Goal: Feedback & Contribution: Leave review/rating

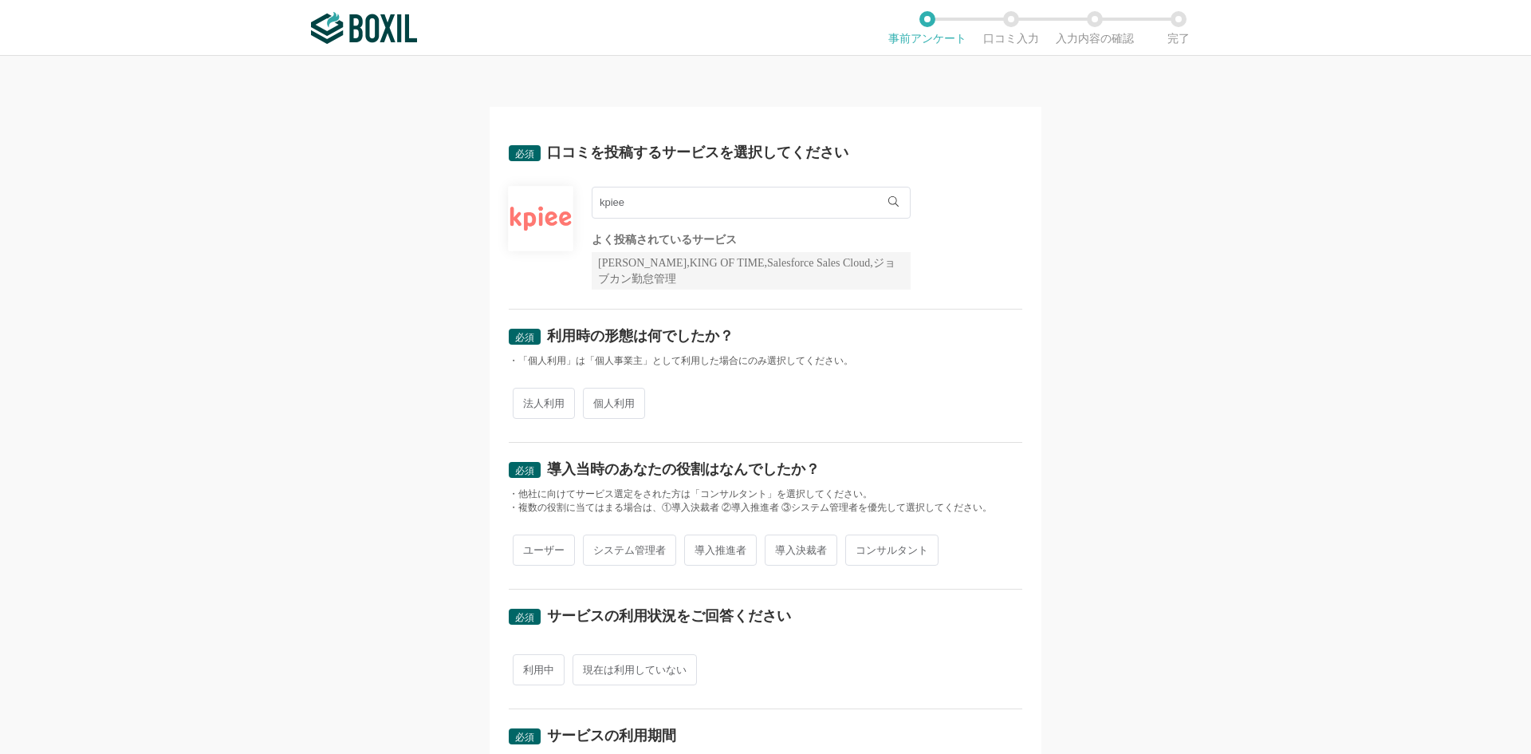
click at [529, 406] on span "法人利用" at bounding box center [544, 403] width 62 height 31
click at [527, 400] on input "法人利用" at bounding box center [522, 395] width 10 height 10
radio input "true"
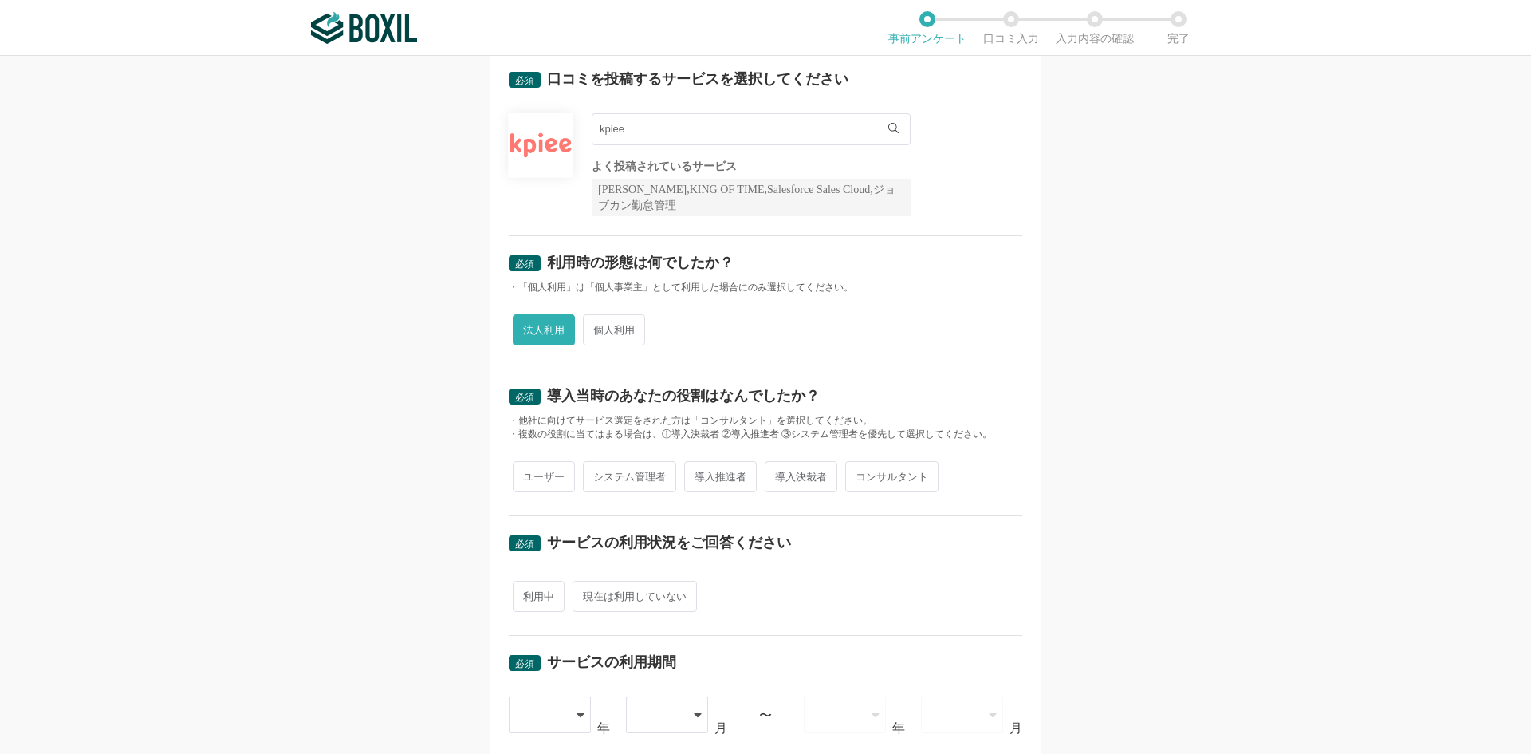
scroll to position [159, 0]
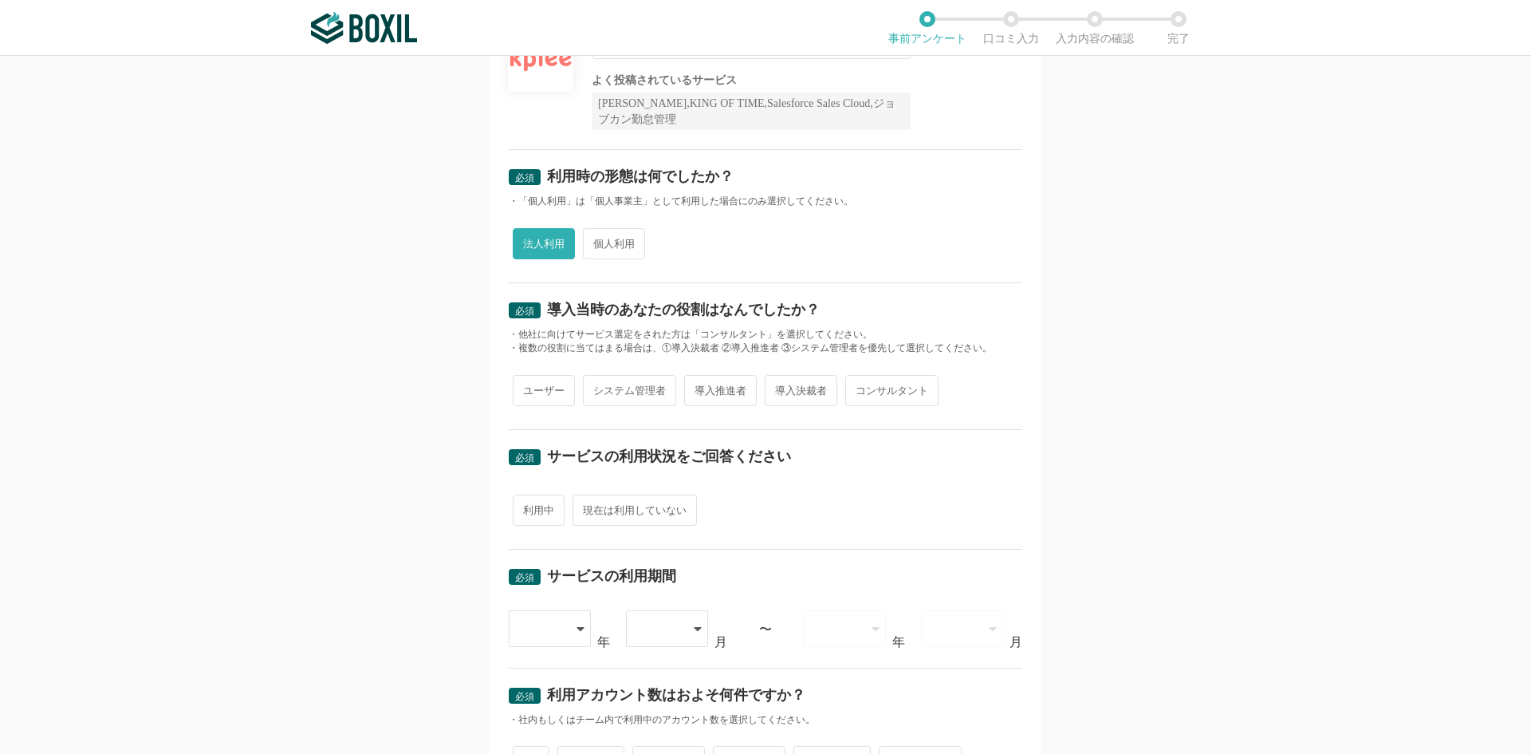
click at [518, 391] on span "ユーザー" at bounding box center [544, 390] width 62 height 31
click at [518, 388] on input "ユーザー" at bounding box center [522, 382] width 10 height 10
radio input "true"
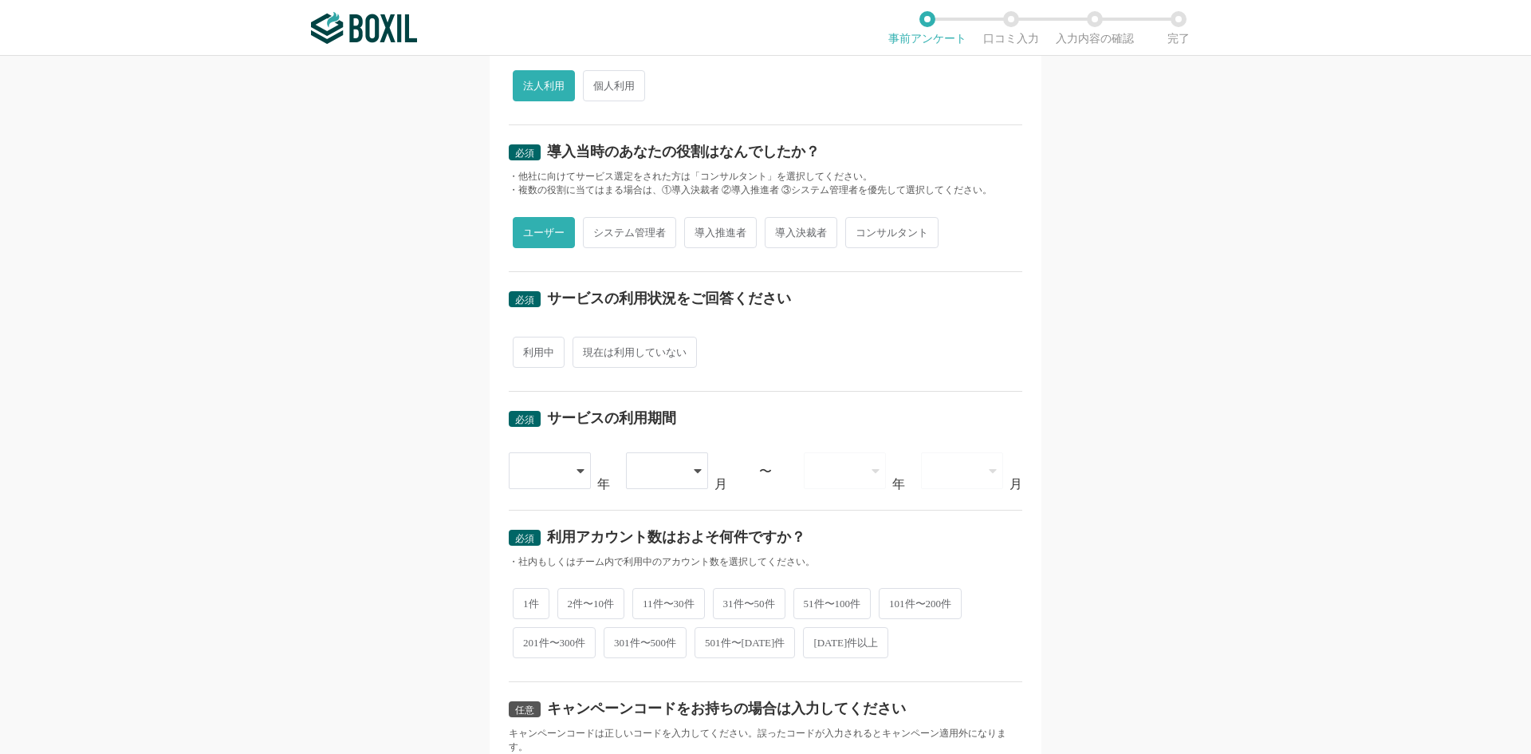
scroll to position [319, 0]
click at [523, 356] on span "利用中" at bounding box center [539, 350] width 52 height 31
click at [523, 348] on input "利用中" at bounding box center [522, 342] width 10 height 10
radio input "true"
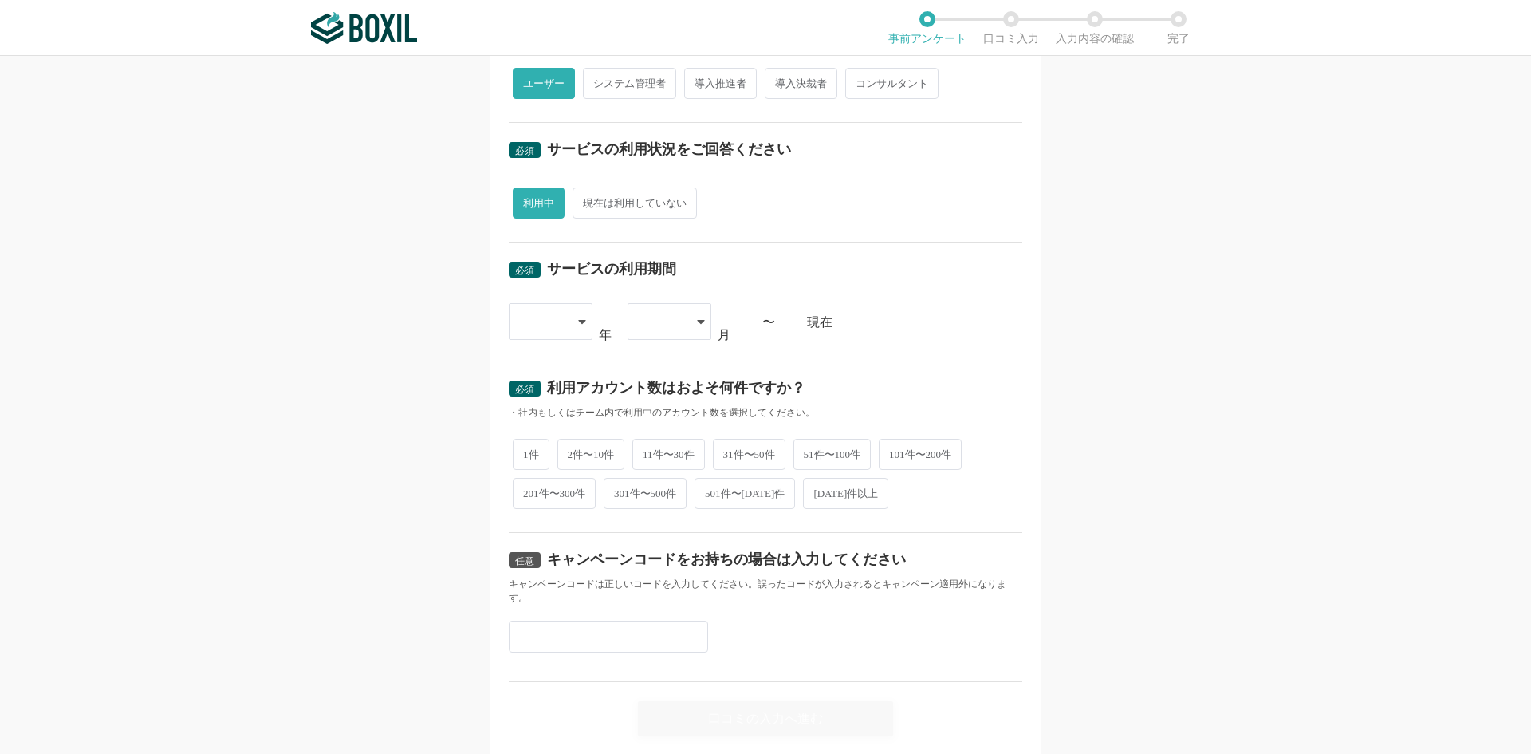
scroll to position [478, 0]
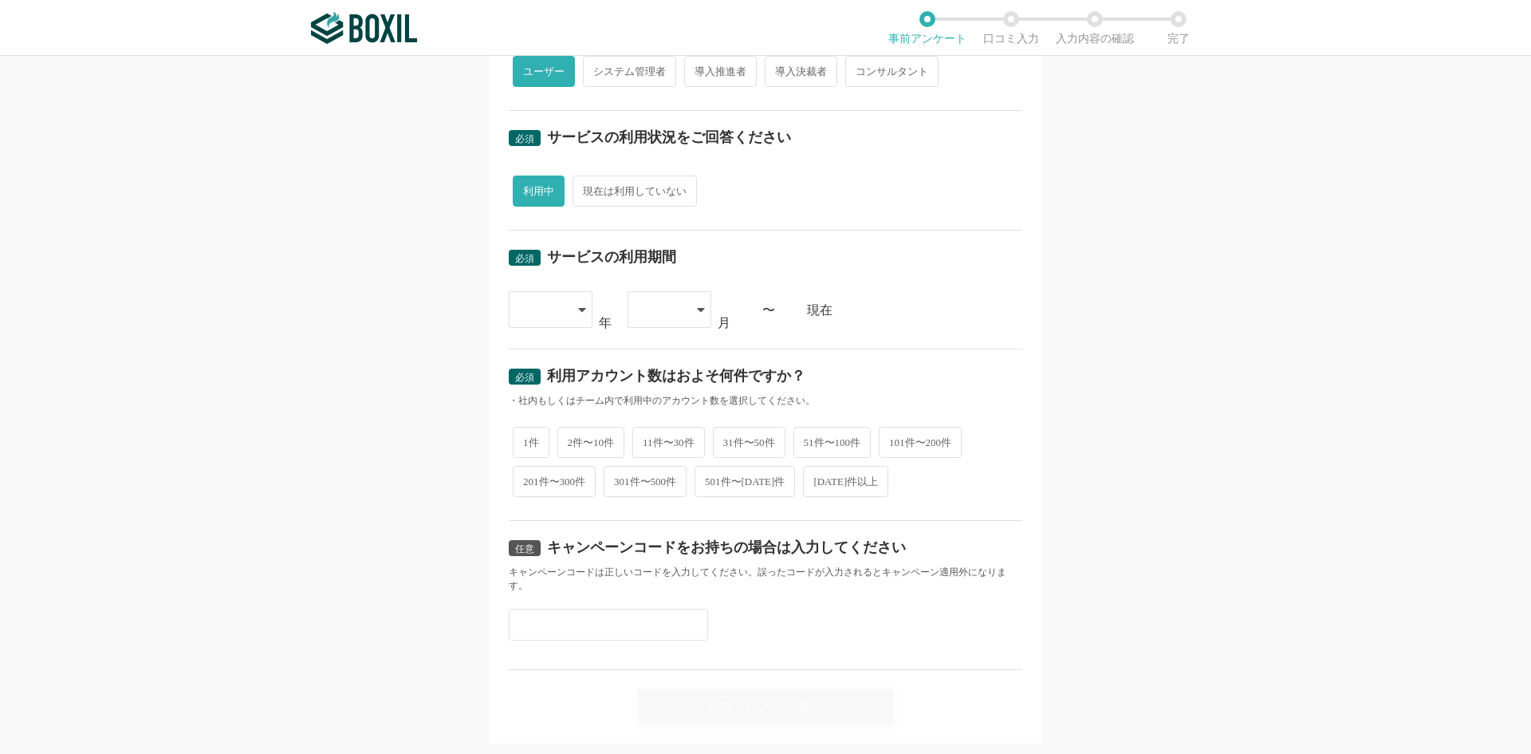
click at [538, 323] on div at bounding box center [542, 309] width 47 height 35
click at [533, 457] on span "[DATE]" at bounding box center [541, 463] width 41 height 13
click at [805, 372] on div "必須 利用アカウント数はおよそ何件ですか？" at bounding box center [766, 381] width 514 height 26
click at [686, 319] on div at bounding box center [670, 309] width 84 height 37
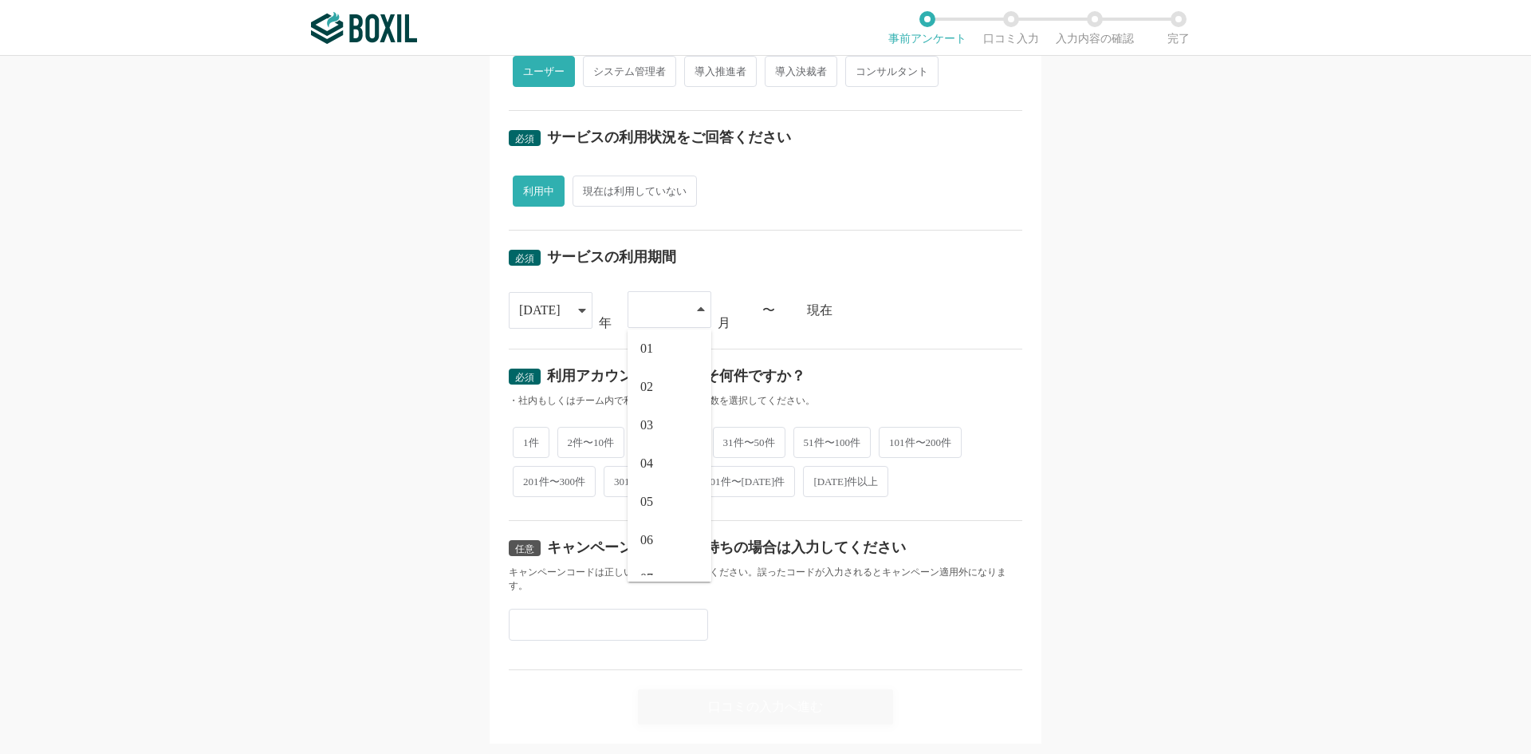
scroll to position [0, 0]
click at [655, 400] on li "02" at bounding box center [670, 393] width 84 height 38
click at [932, 364] on div "必須 利用アカウント数はおよそ何件ですか？ ・社内もしくはチーム内で利用中のアカウント数を選択してください。 1件 2件〜10件 11件〜30件 31件〜50…" at bounding box center [766, 434] width 514 height 172
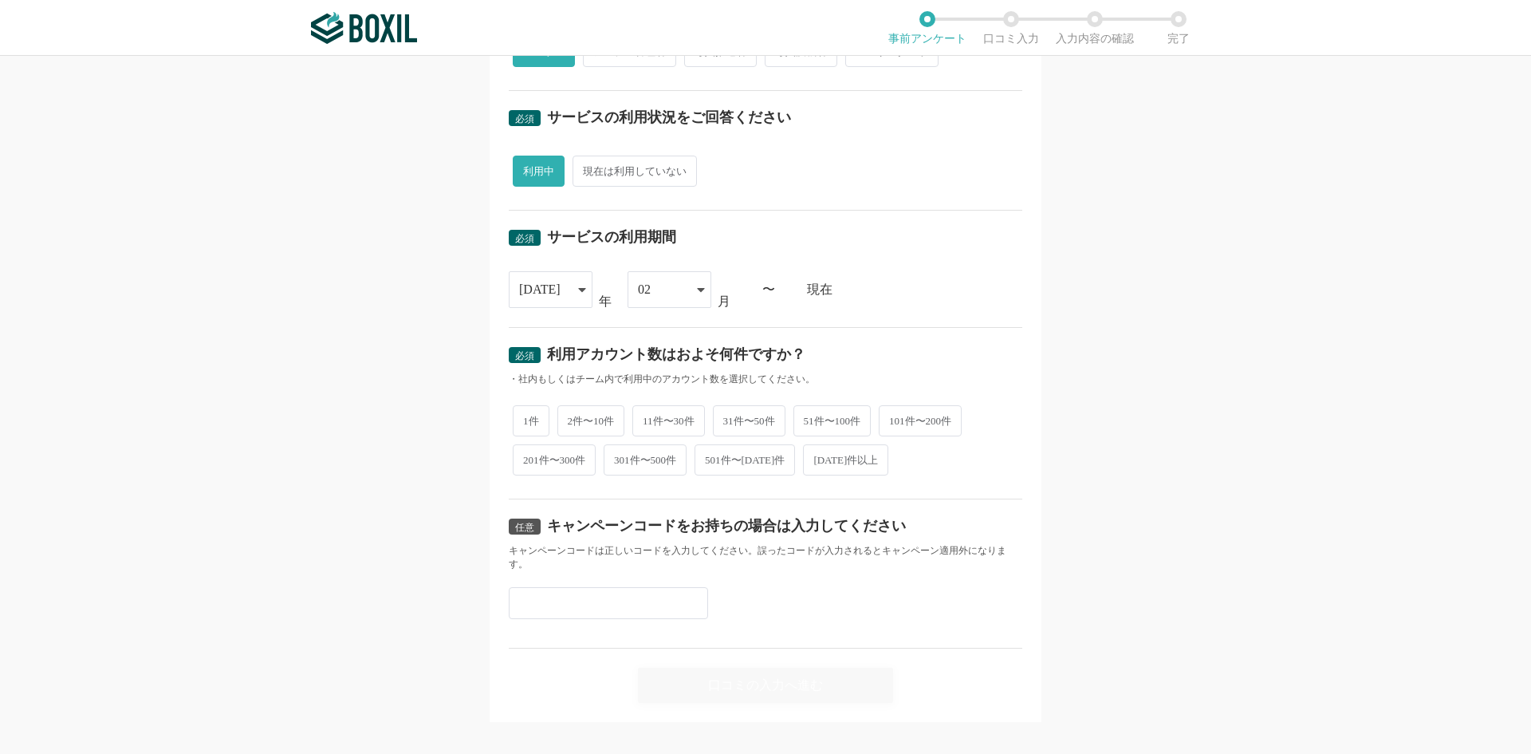
scroll to position [517, 0]
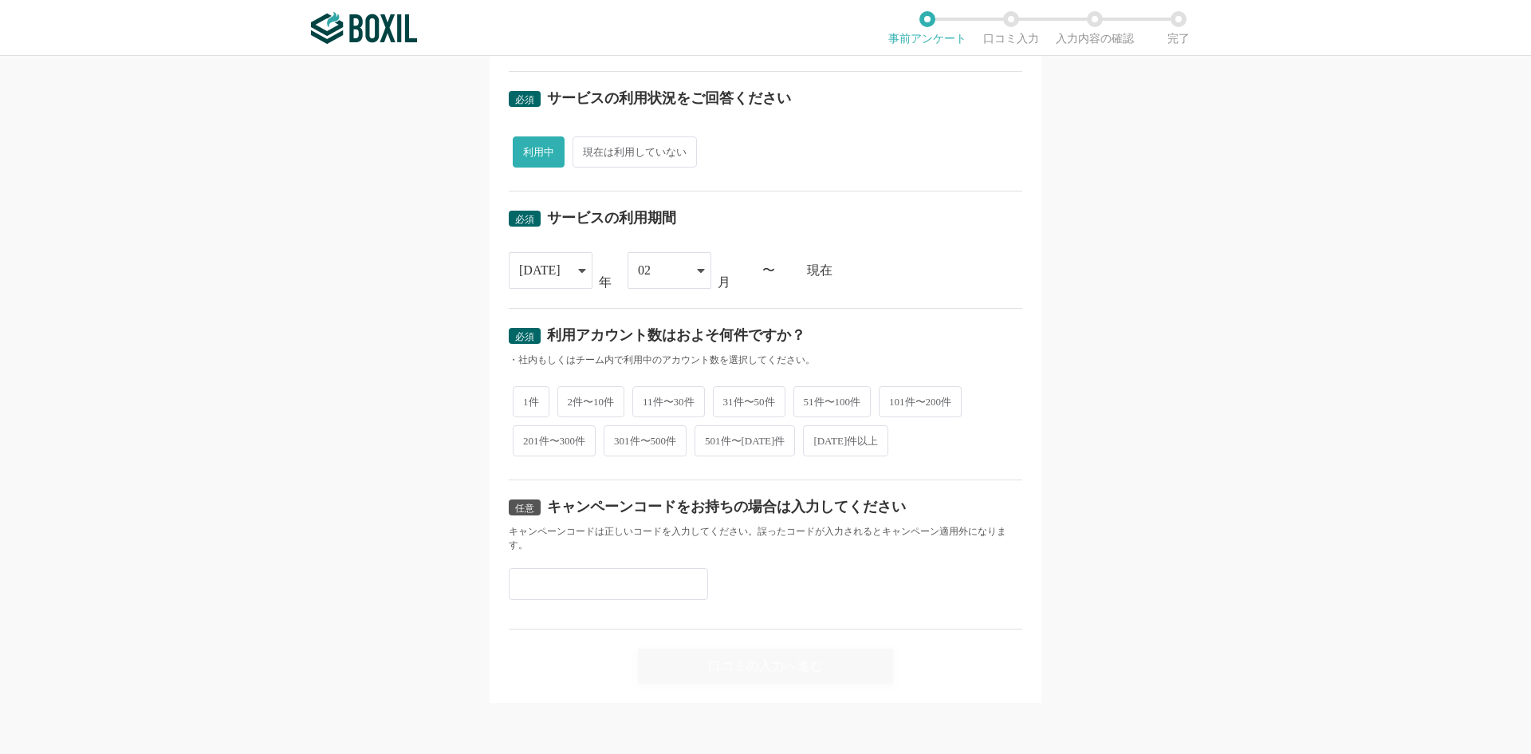
drag, startPoint x: 670, startPoint y: 395, endPoint x: 678, endPoint y: 398, distance: 8.6
click at [670, 395] on span "11件〜30件" at bounding box center [668, 401] width 73 height 31
click at [647, 395] on input "11件〜30件" at bounding box center [641, 393] width 10 height 10
radio input "true"
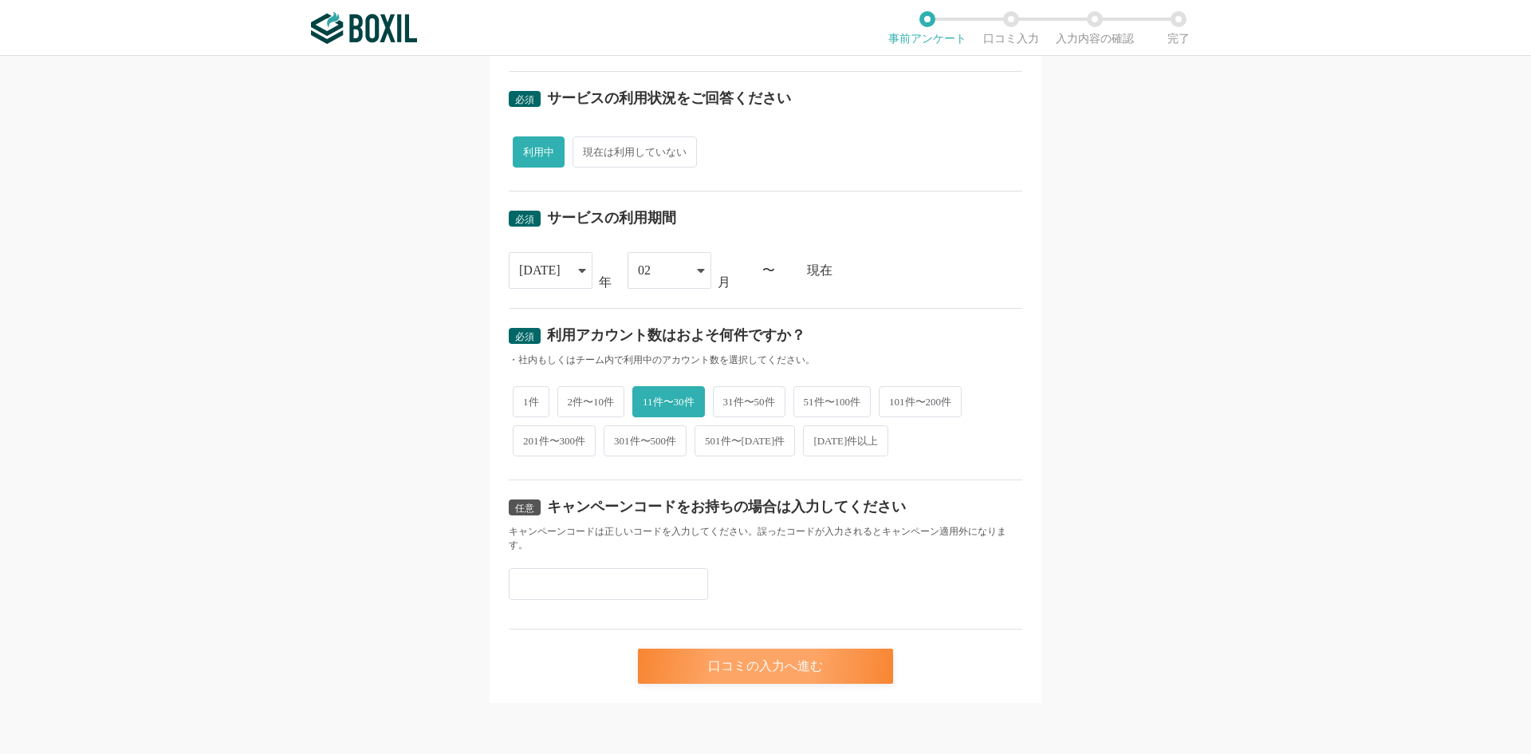
click at [777, 663] on div "口コミの入力へ進む" at bounding box center [765, 665] width 255 height 35
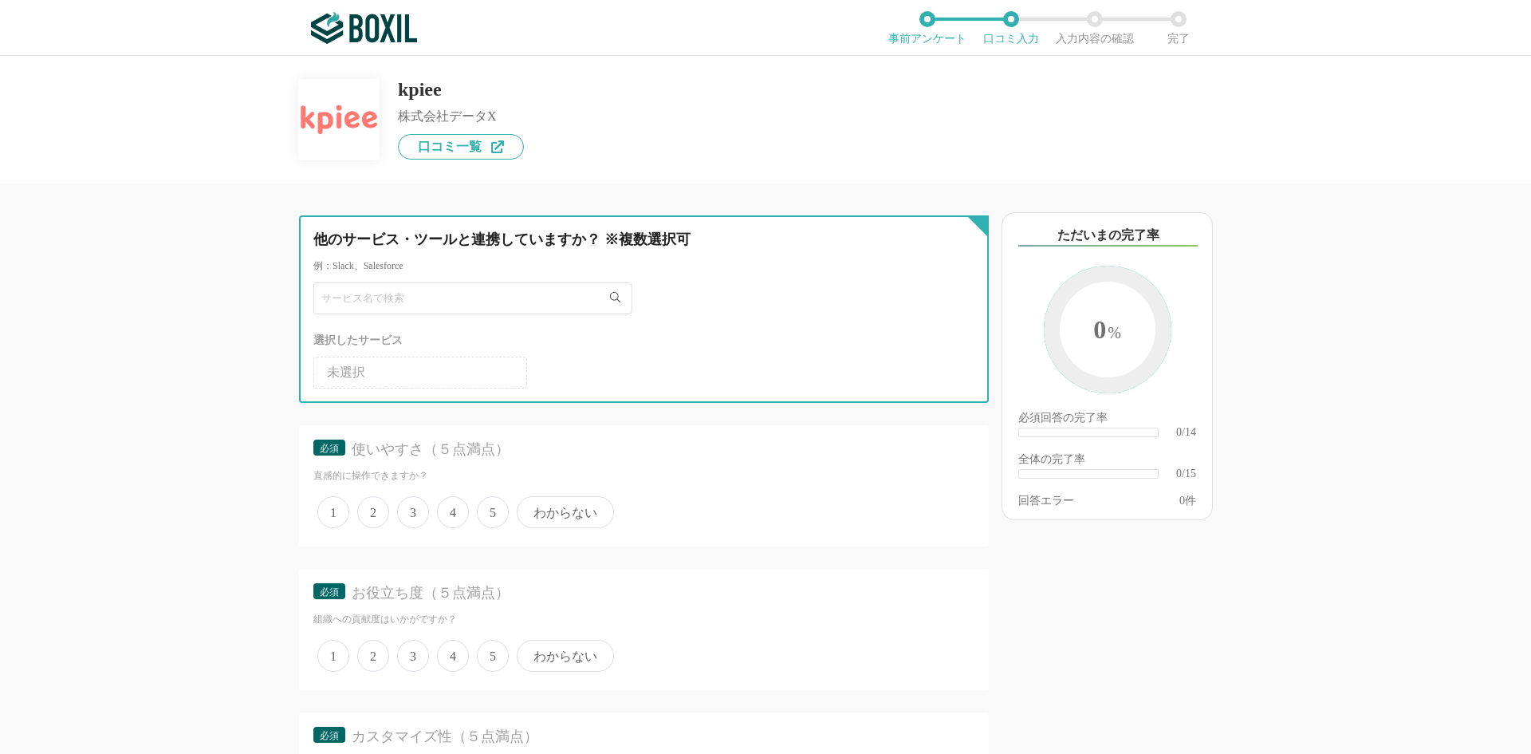
click at [451, 302] on input "text" at bounding box center [472, 298] width 319 height 32
type input "k"
type input "Slack"
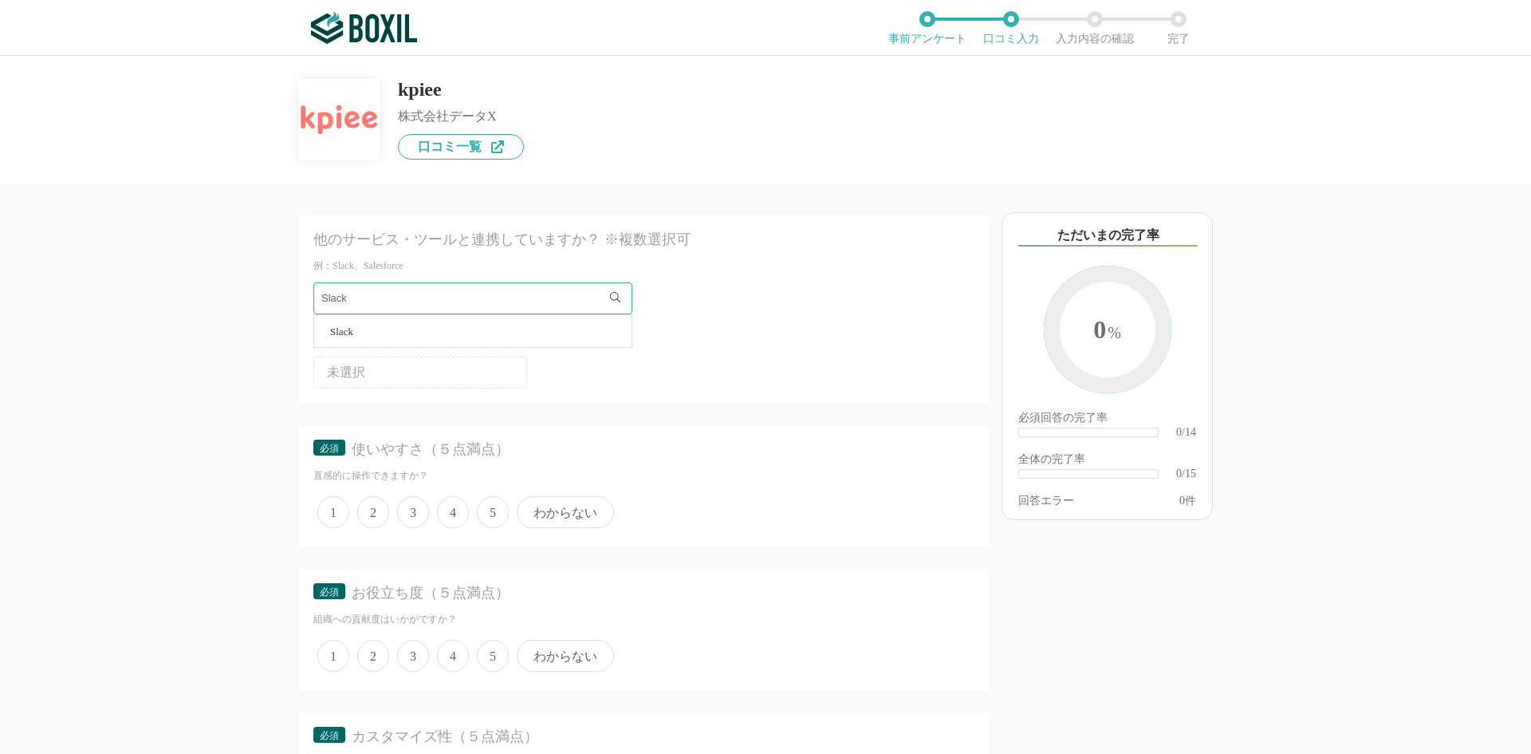
click at [432, 327] on li "Slack" at bounding box center [472, 331] width 317 height 32
click at [726, 411] on div at bounding box center [650, 412] width 677 height 6
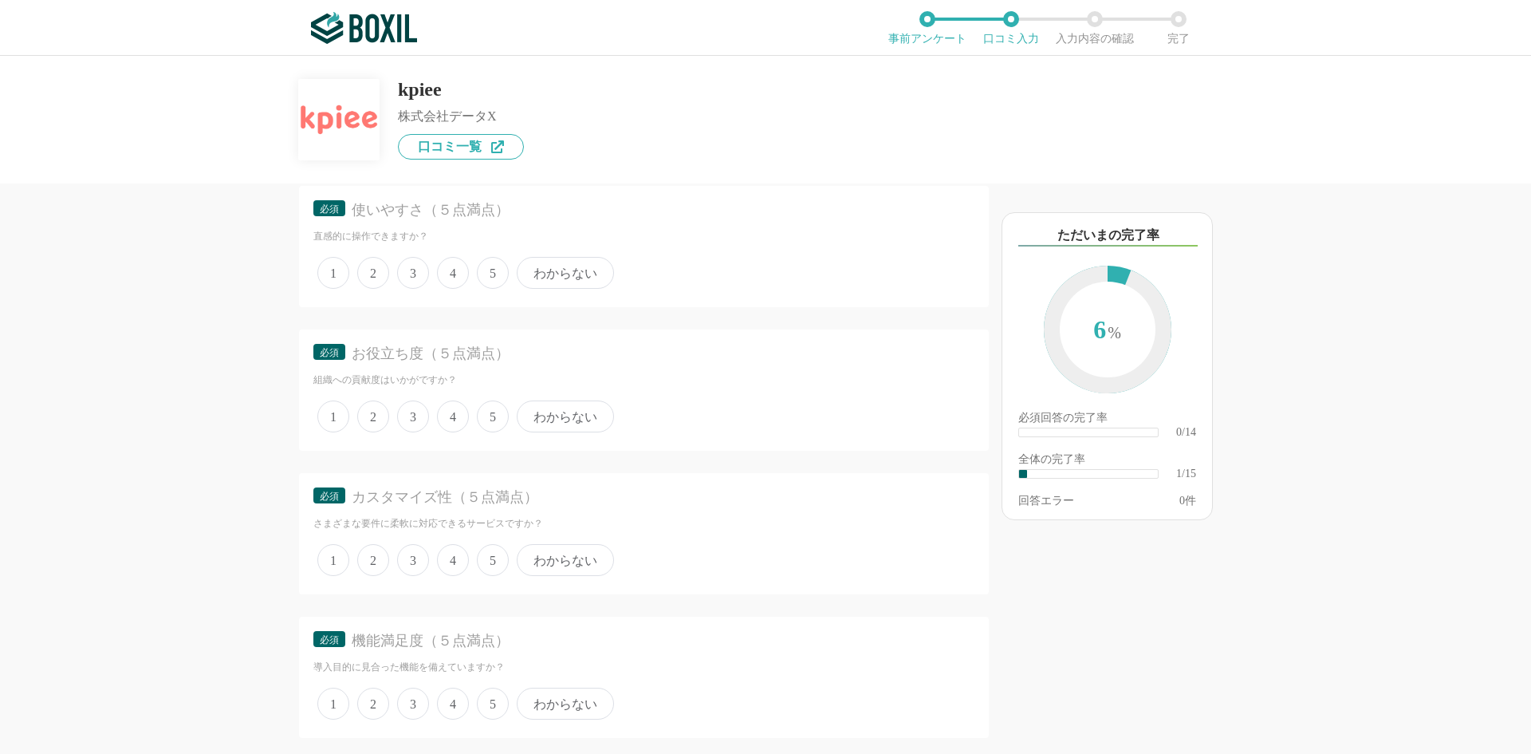
click at [483, 284] on span "5" at bounding box center [493, 273] width 32 height 32
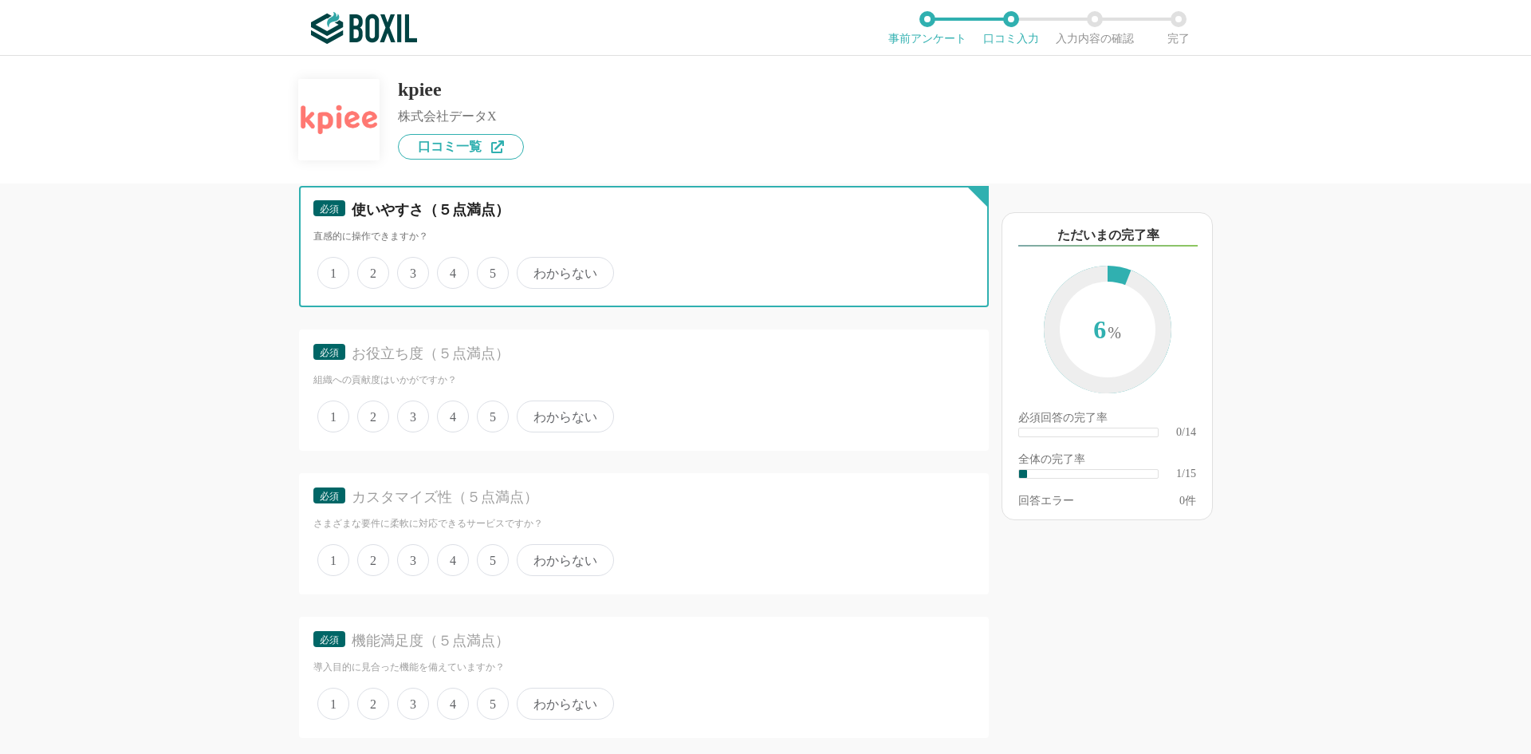
click at [483, 270] on input "5" at bounding box center [486, 264] width 10 height 10
radio input "true"
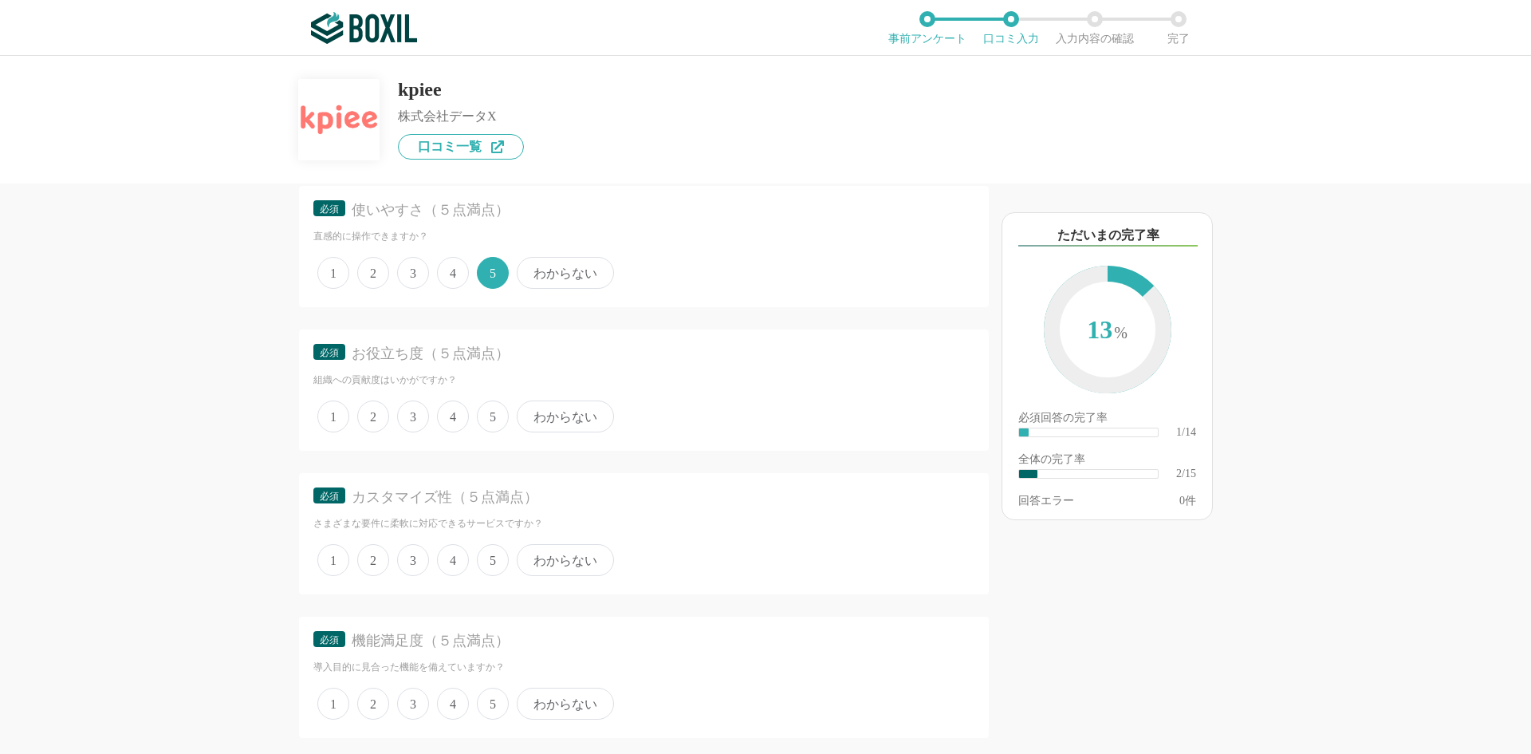
drag, startPoint x: 488, startPoint y: 423, endPoint x: 502, endPoint y: 480, distance: 58.4
click at [490, 426] on span "5" at bounding box center [493, 416] width 32 height 32
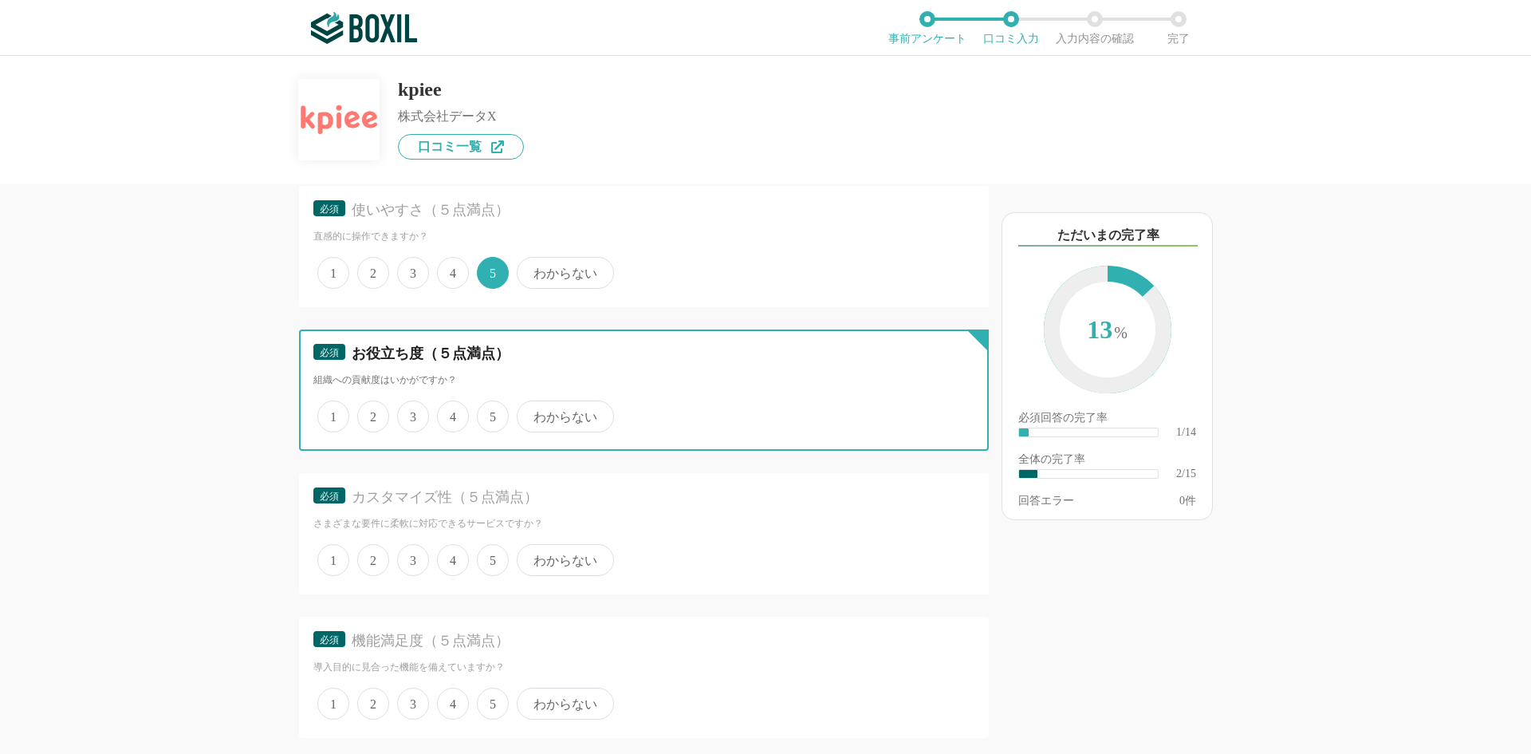
click at [490, 413] on input "5" at bounding box center [486, 408] width 10 height 10
radio input "true"
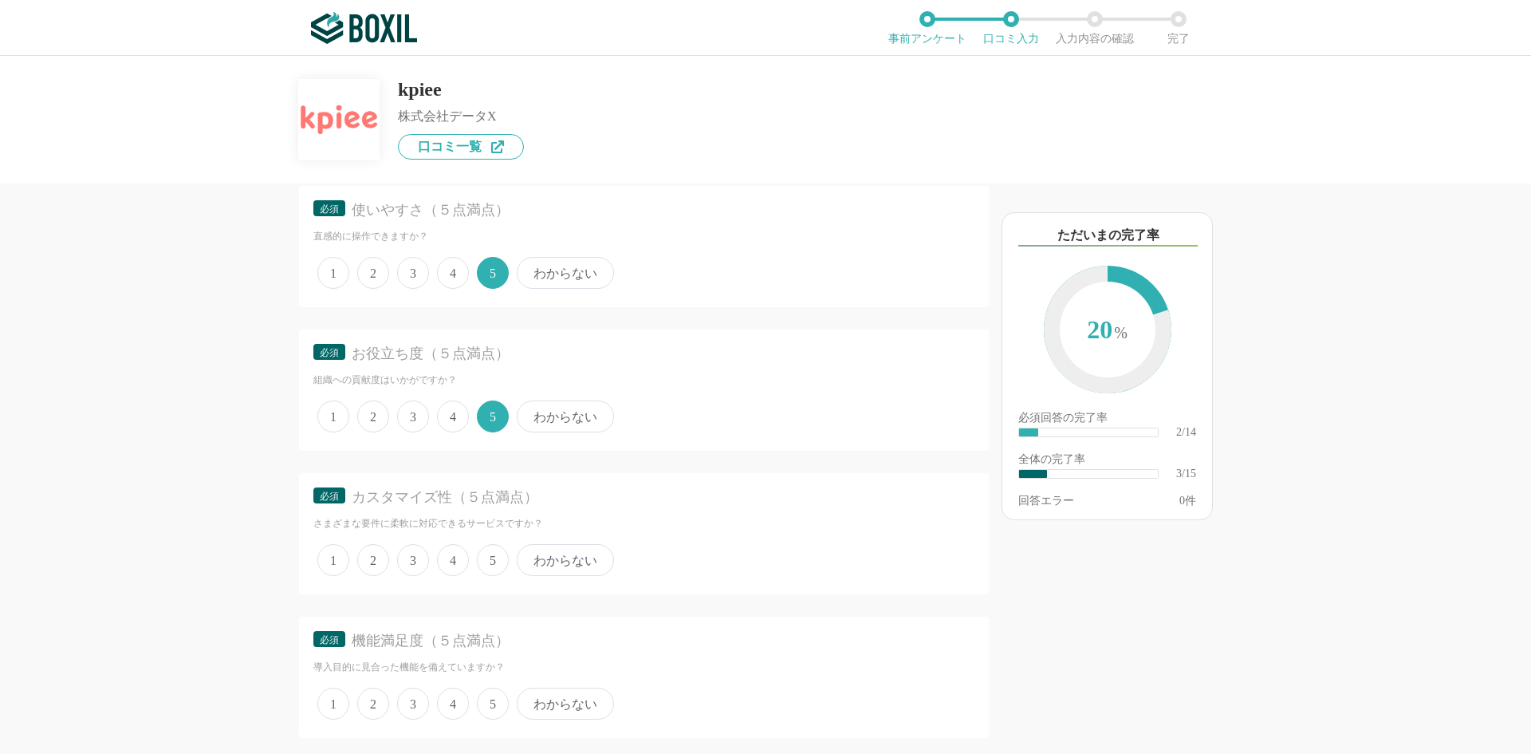
drag, startPoint x: 494, startPoint y: 557, endPoint x: 690, endPoint y: 501, distance: 203.9
click at [503, 557] on span "5" at bounding box center [493, 560] width 32 height 32
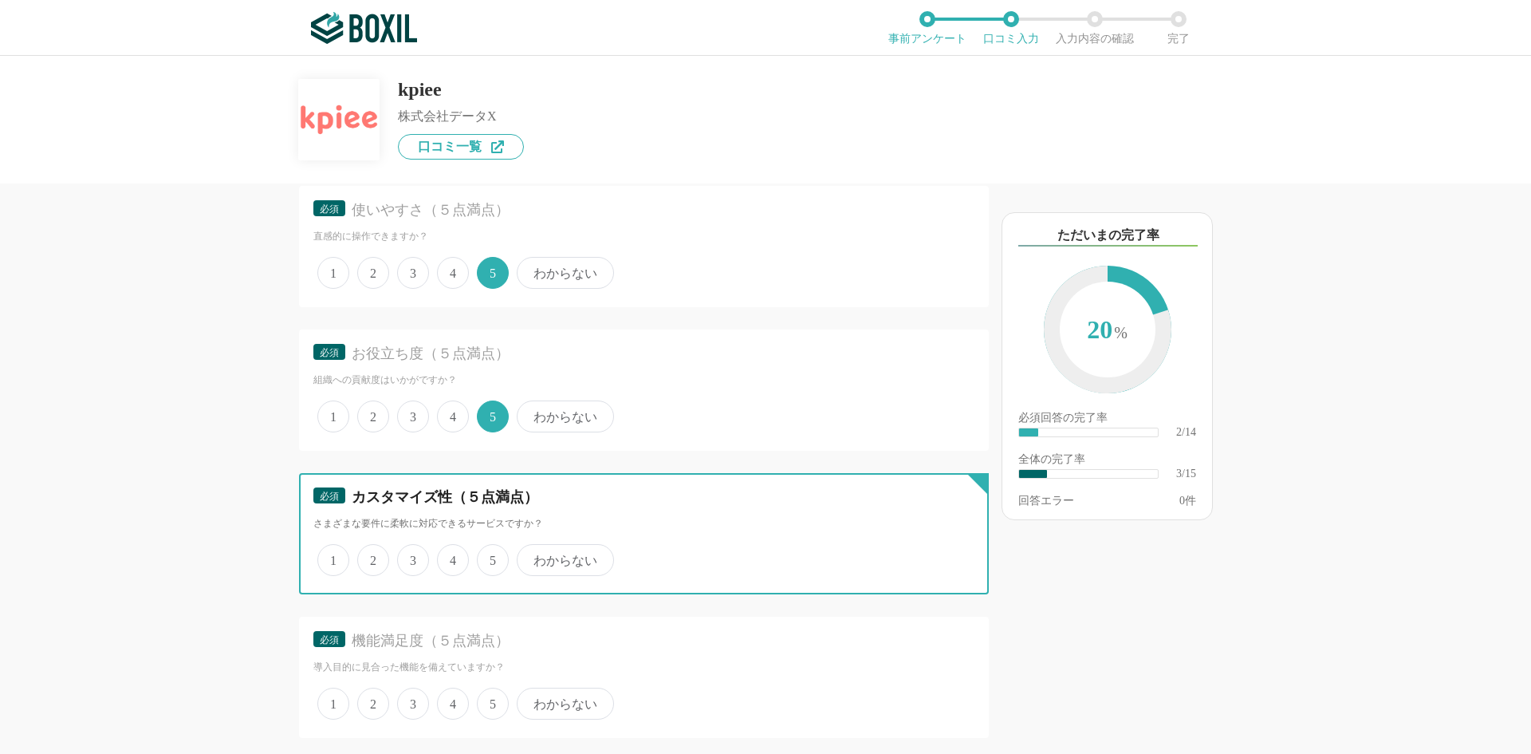
click at [491, 557] on input "5" at bounding box center [486, 551] width 10 height 10
radio input "true"
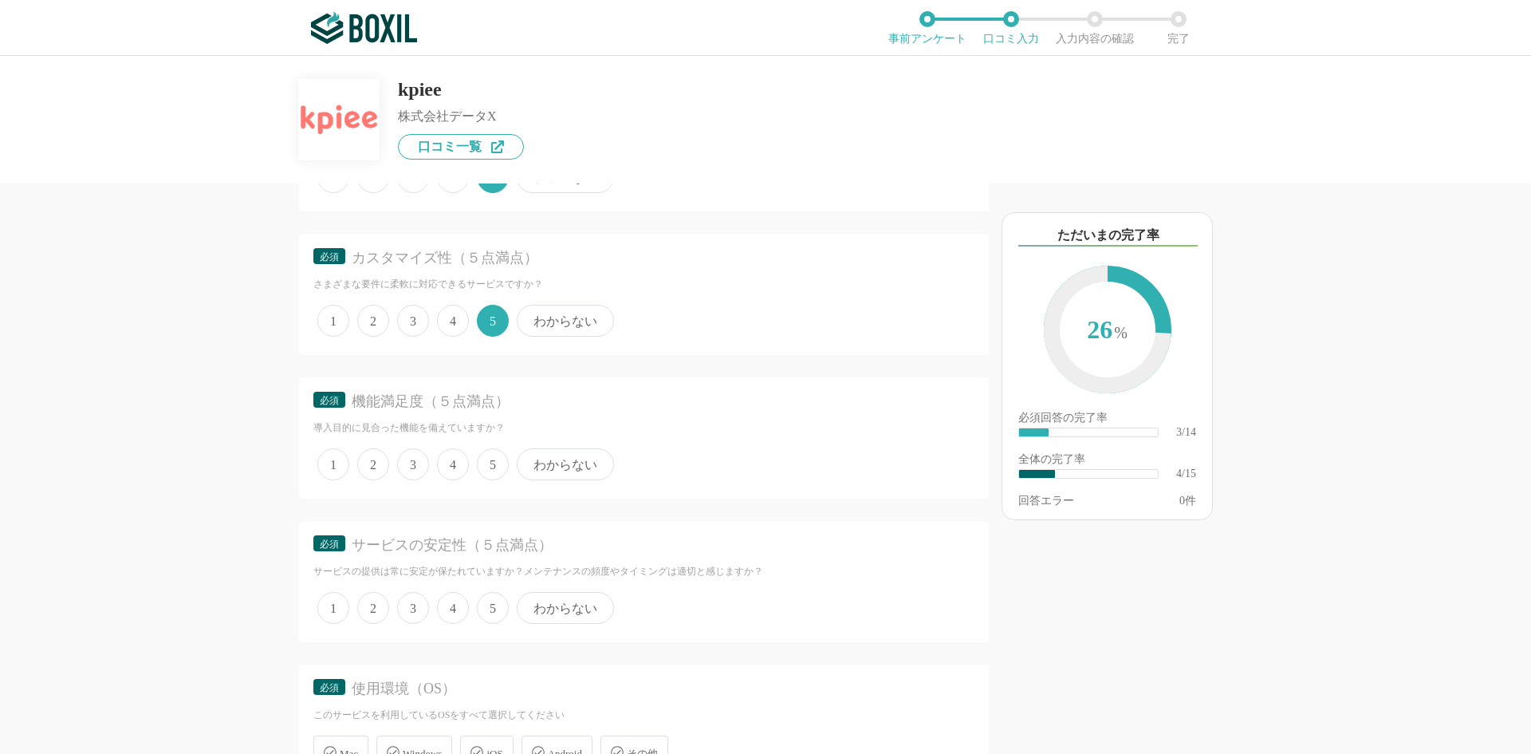
click at [499, 468] on span "5" at bounding box center [493, 464] width 32 height 32
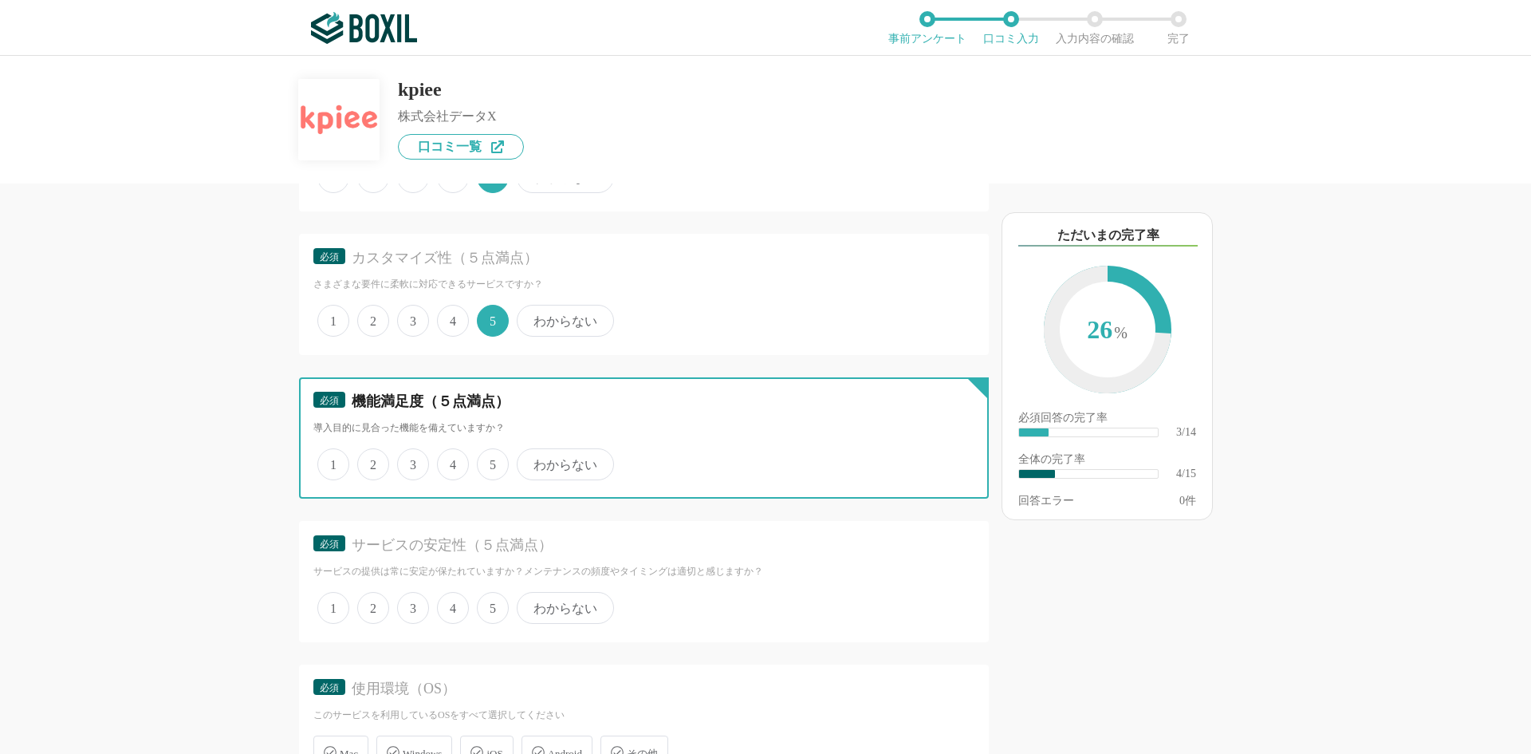
click at [491, 461] on input "5" at bounding box center [486, 456] width 10 height 10
radio input "true"
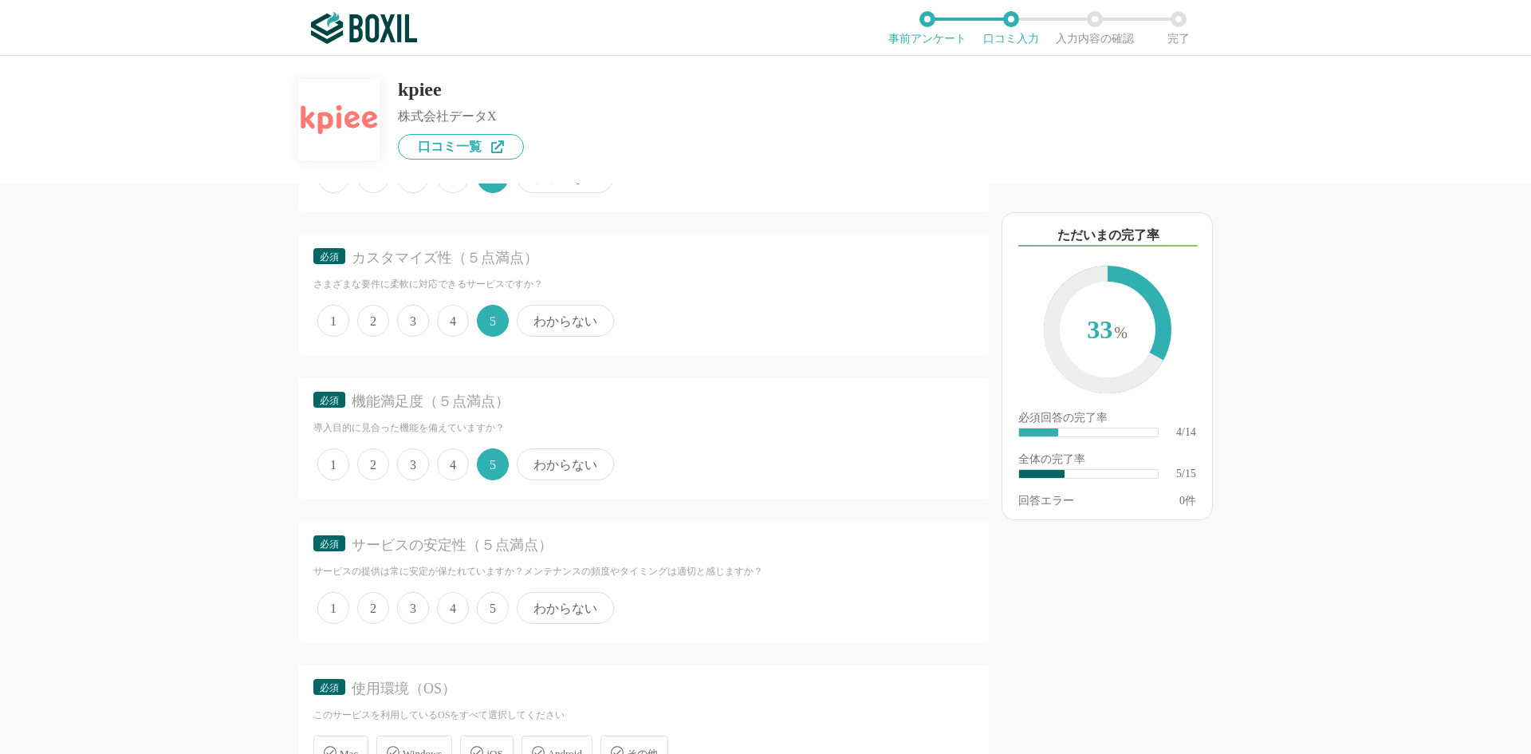
drag, startPoint x: 492, startPoint y: 612, endPoint x: 769, endPoint y: 487, distance: 304.4
click at [494, 612] on span "5" at bounding box center [493, 608] width 32 height 32
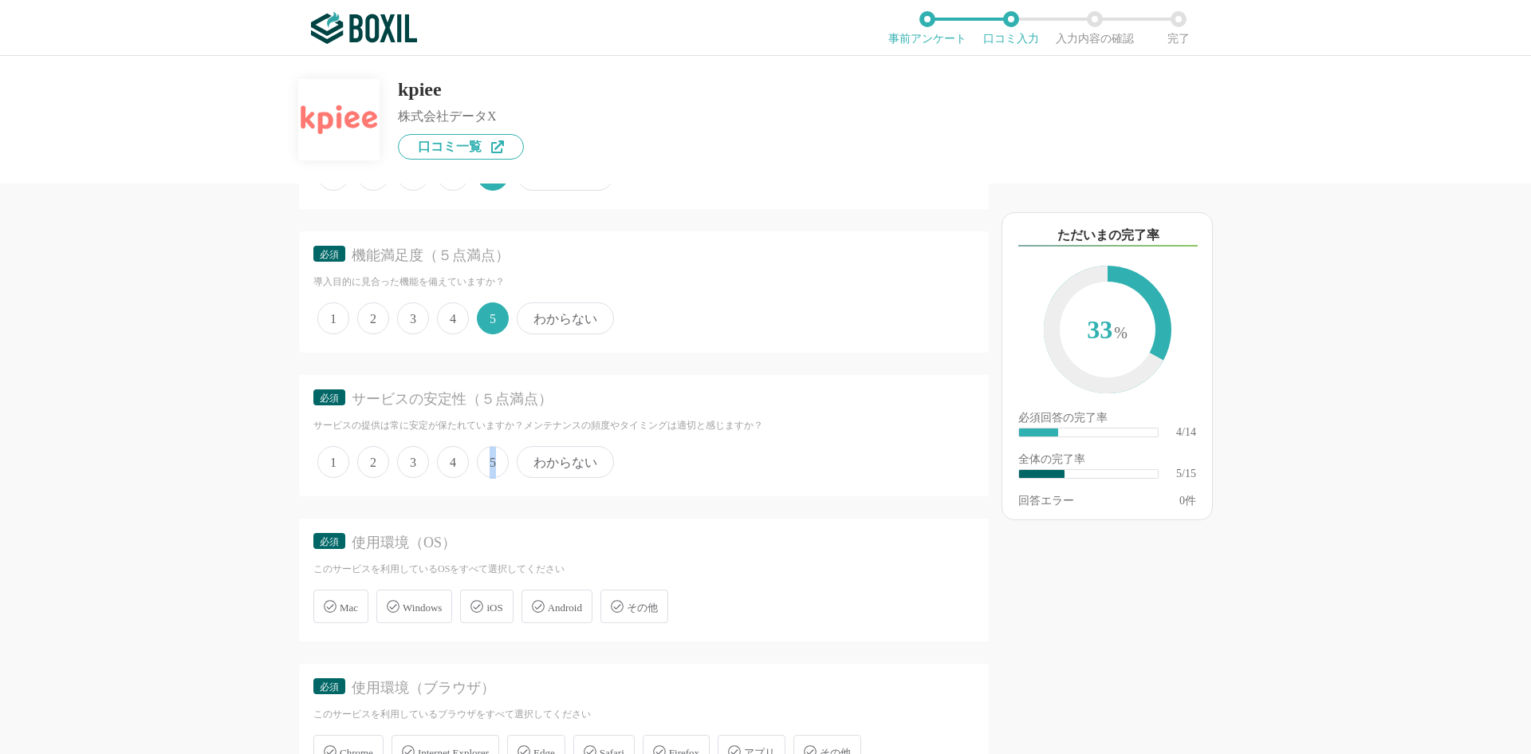
scroll to position [718, 0]
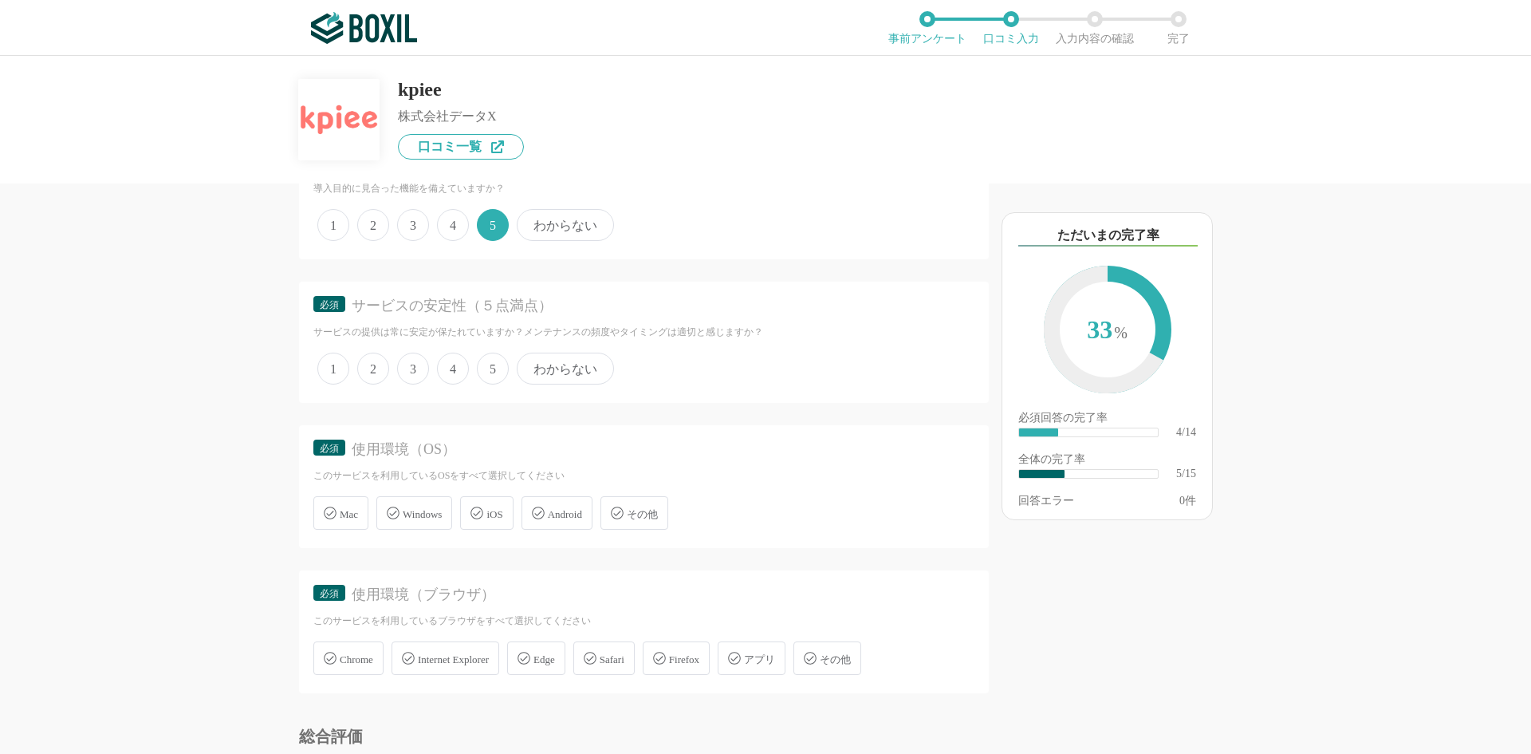
click at [643, 409] on div at bounding box center [650, 412] width 677 height 6
click at [486, 378] on span "5" at bounding box center [493, 368] width 32 height 32
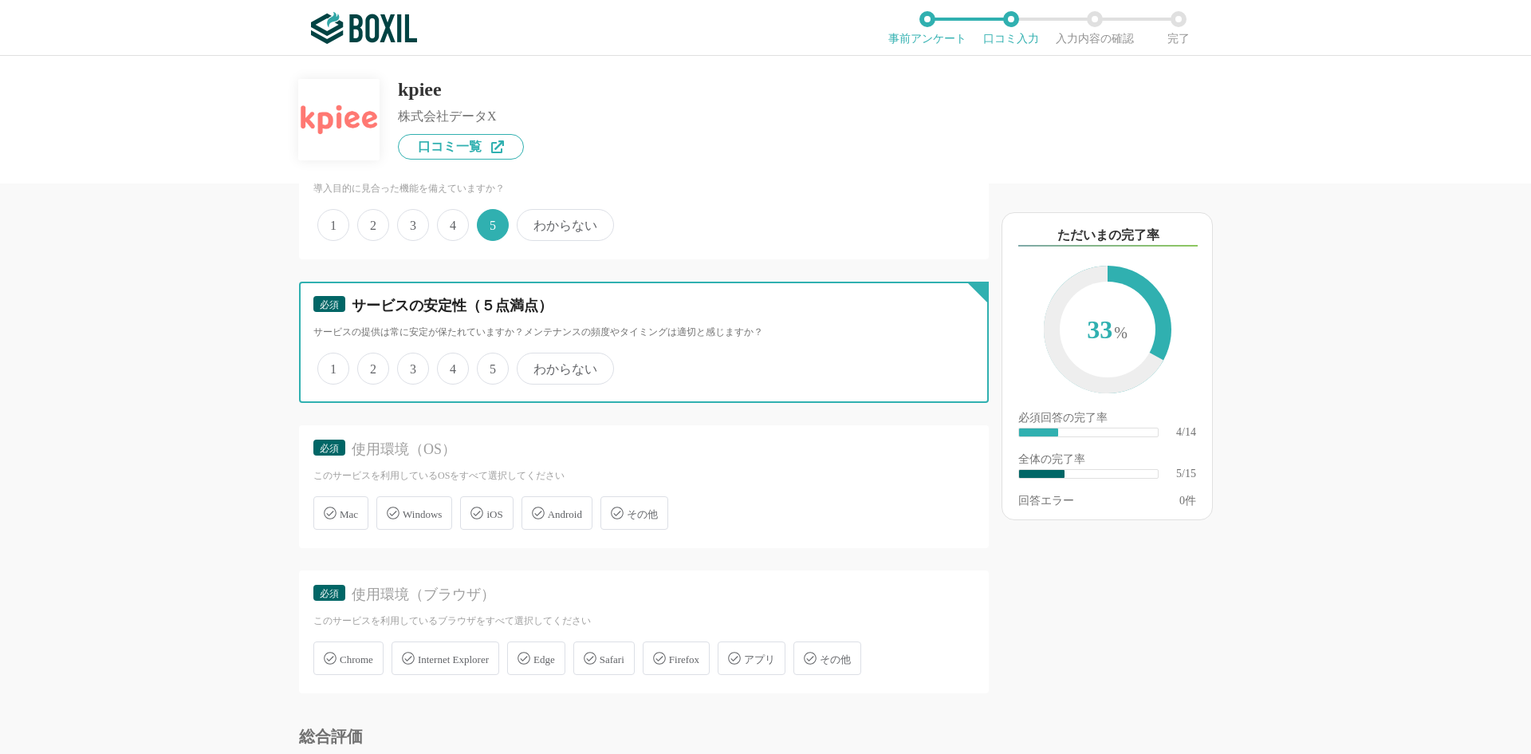
click at [486, 365] on input "5" at bounding box center [486, 360] width 10 height 10
radio input "true"
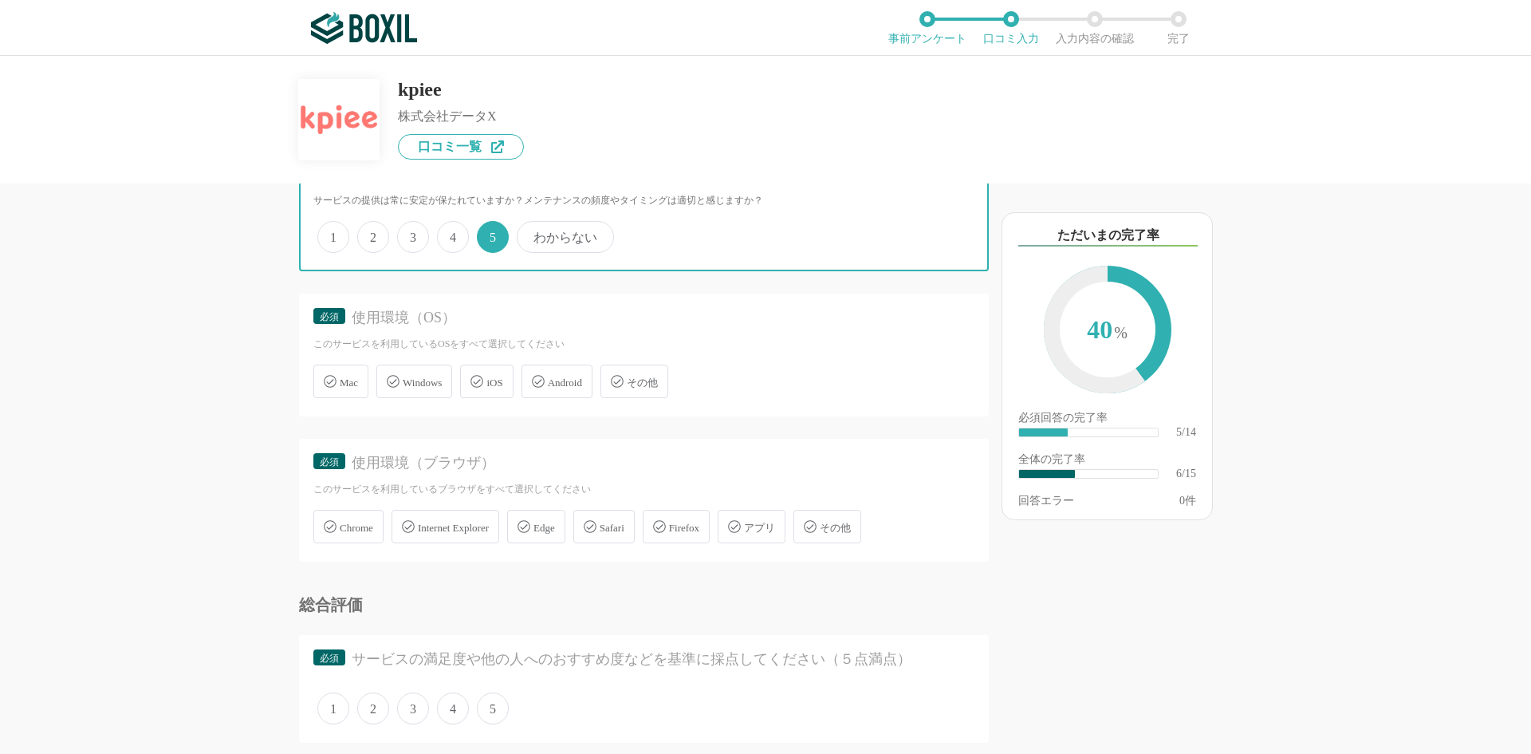
scroll to position [877, 0]
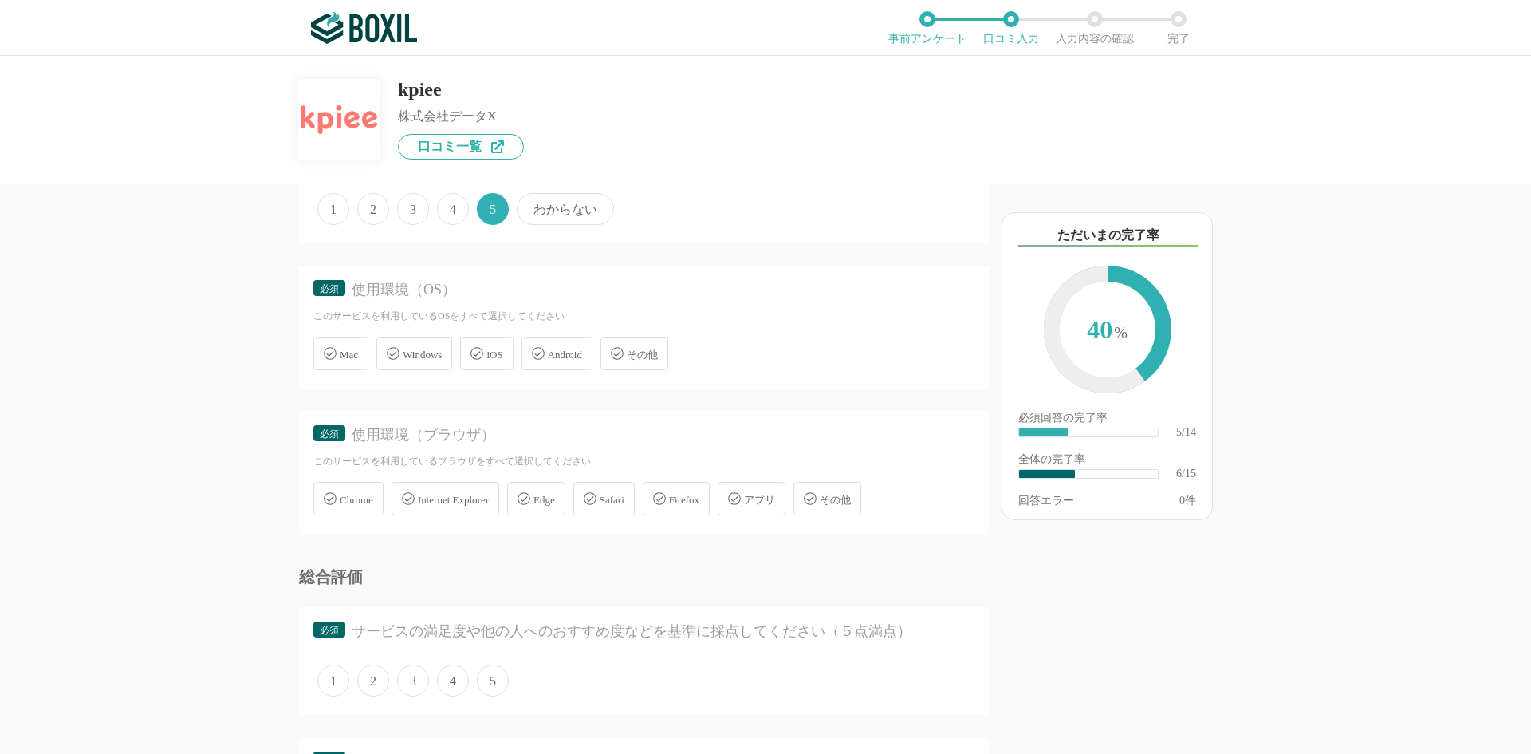
click at [420, 371] on div "Mac Windows iOS Android その他" at bounding box center [643, 353] width 661 height 41
click at [419, 360] on span "Windows" at bounding box center [422, 354] width 39 height 12
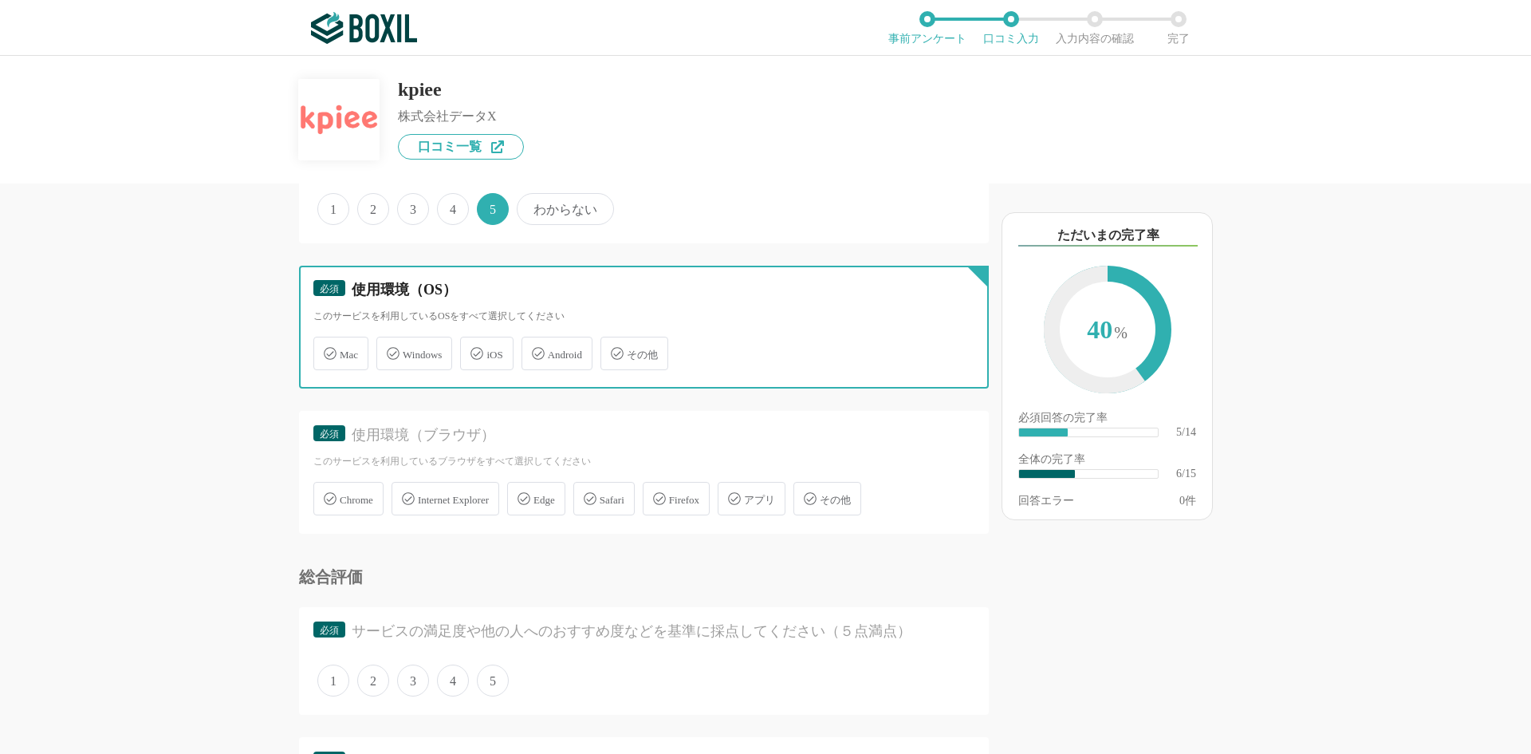
click at [390, 349] on input "Windows" at bounding box center [385, 344] width 10 height 10
checkbox input "true"
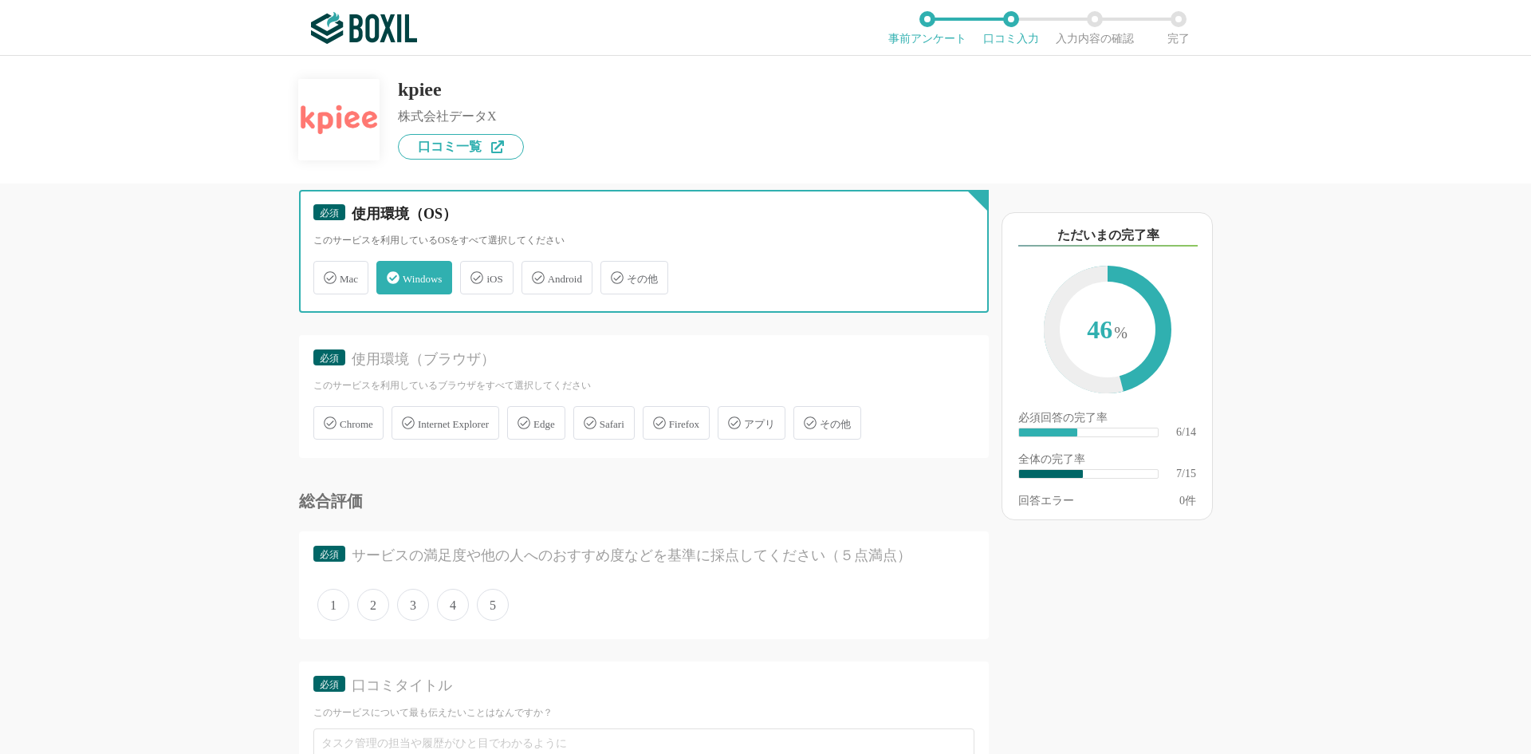
scroll to position [1037, 0]
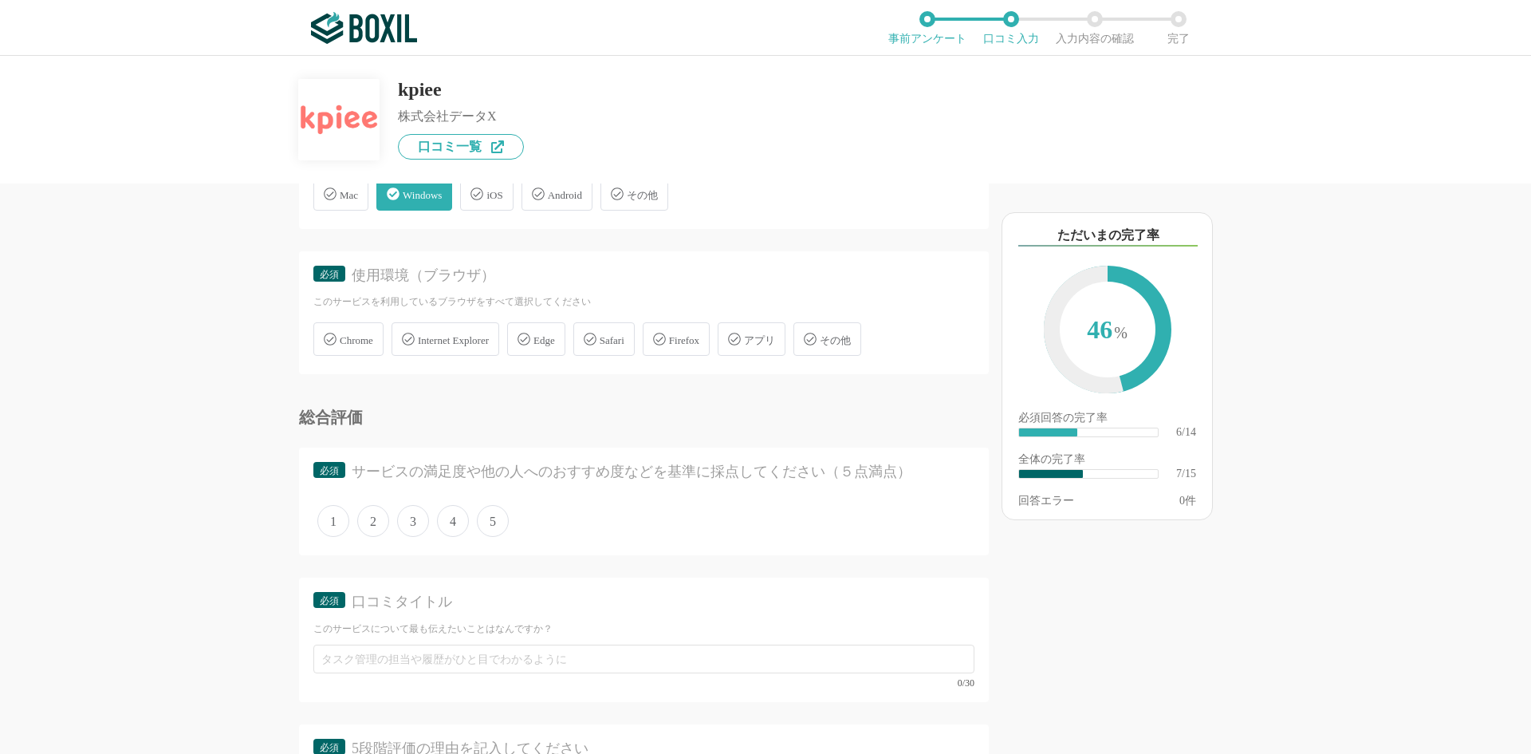
click at [344, 348] on div "Chrome" at bounding box center [348, 338] width 70 height 33
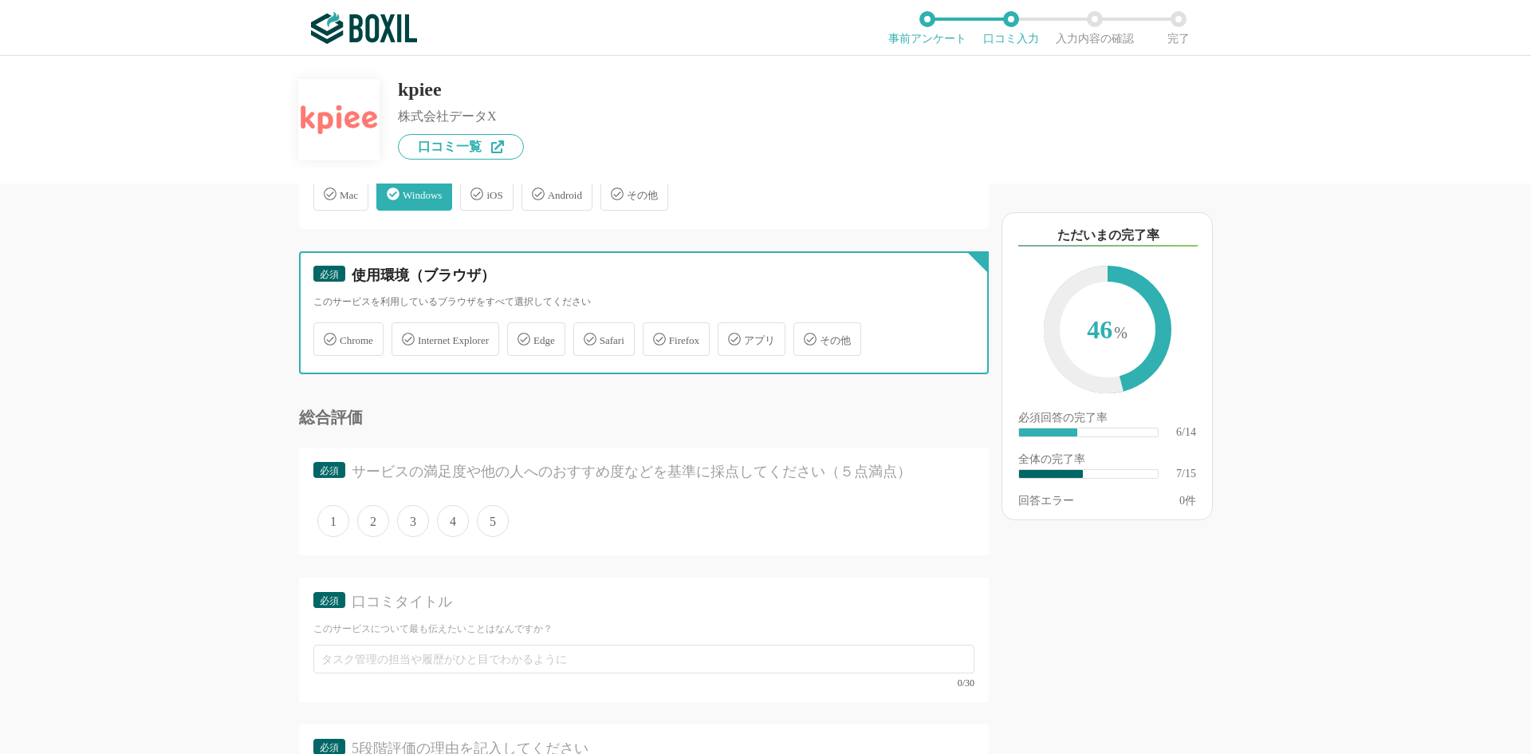
click at [327, 335] on input "Chrome" at bounding box center [322, 330] width 10 height 10
checkbox input "true"
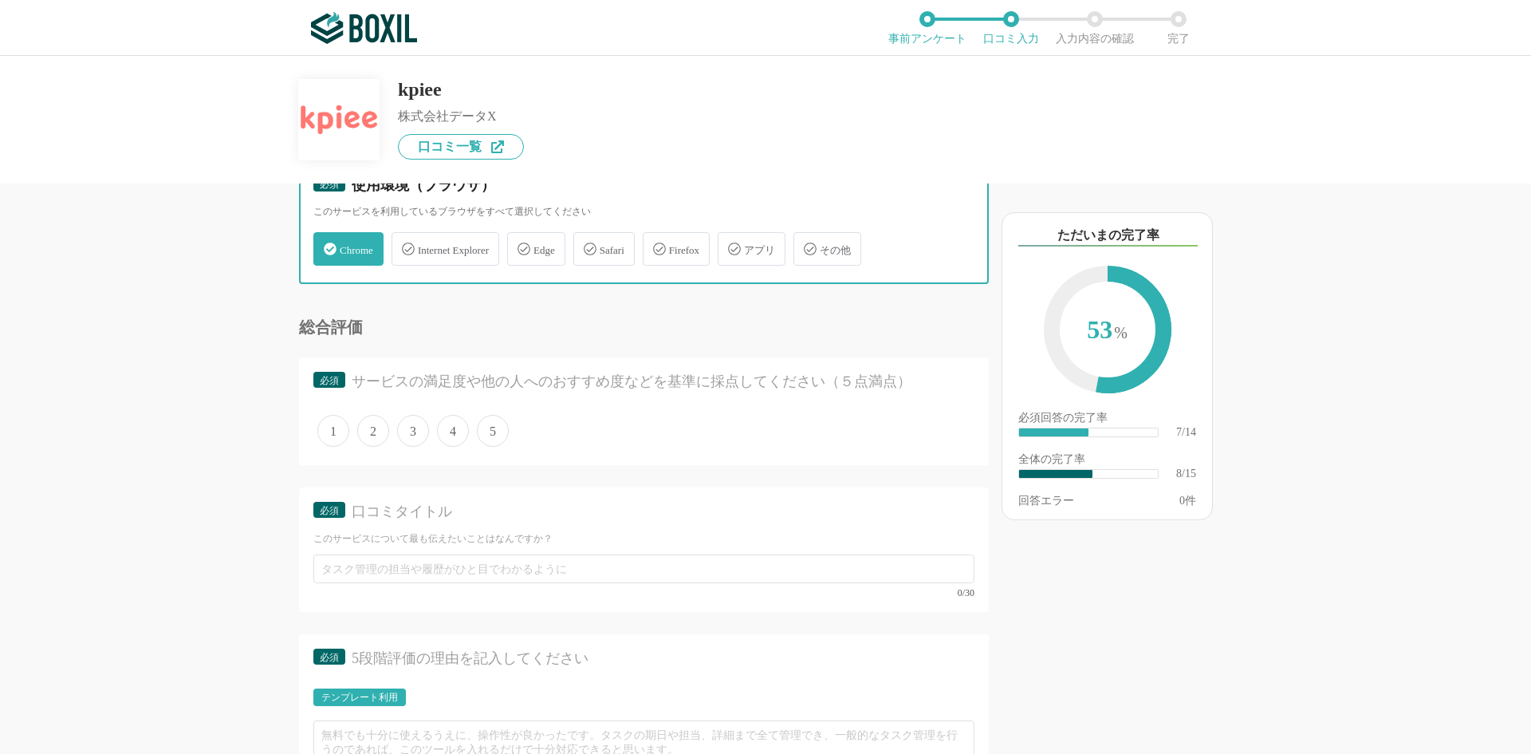
scroll to position [1196, 0]
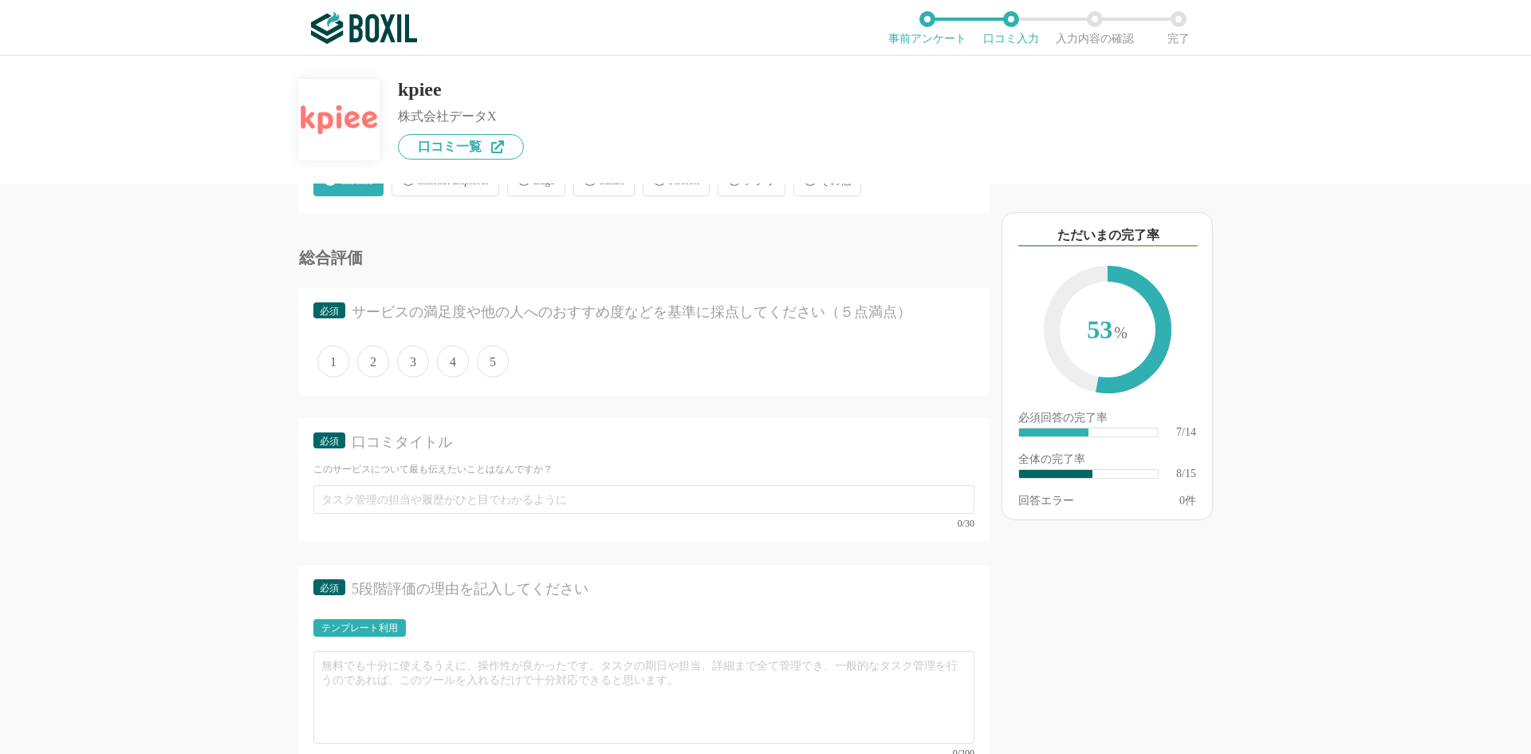
click at [499, 369] on span "5" at bounding box center [493, 361] width 32 height 32
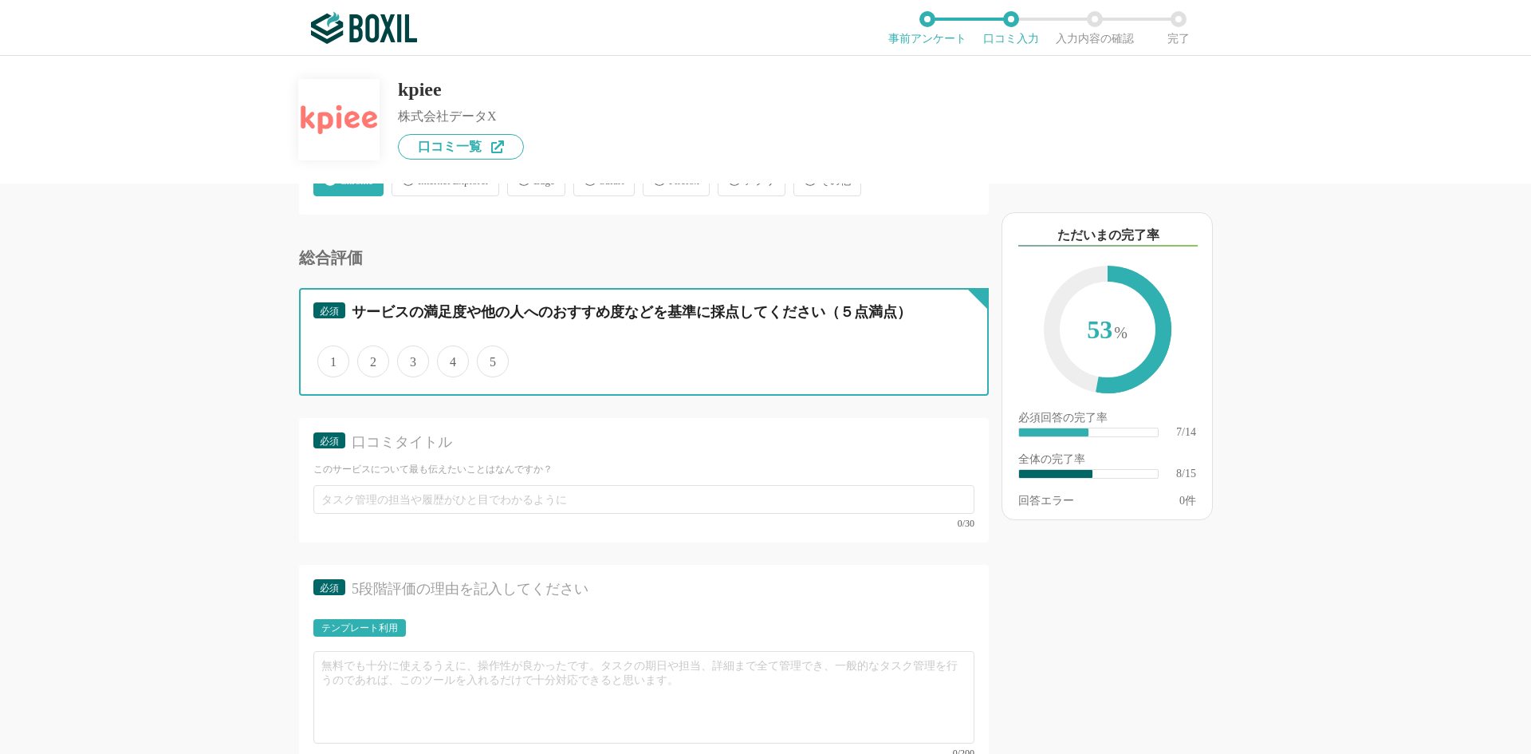
click at [491, 358] on input "5" at bounding box center [486, 353] width 10 height 10
radio input "true"
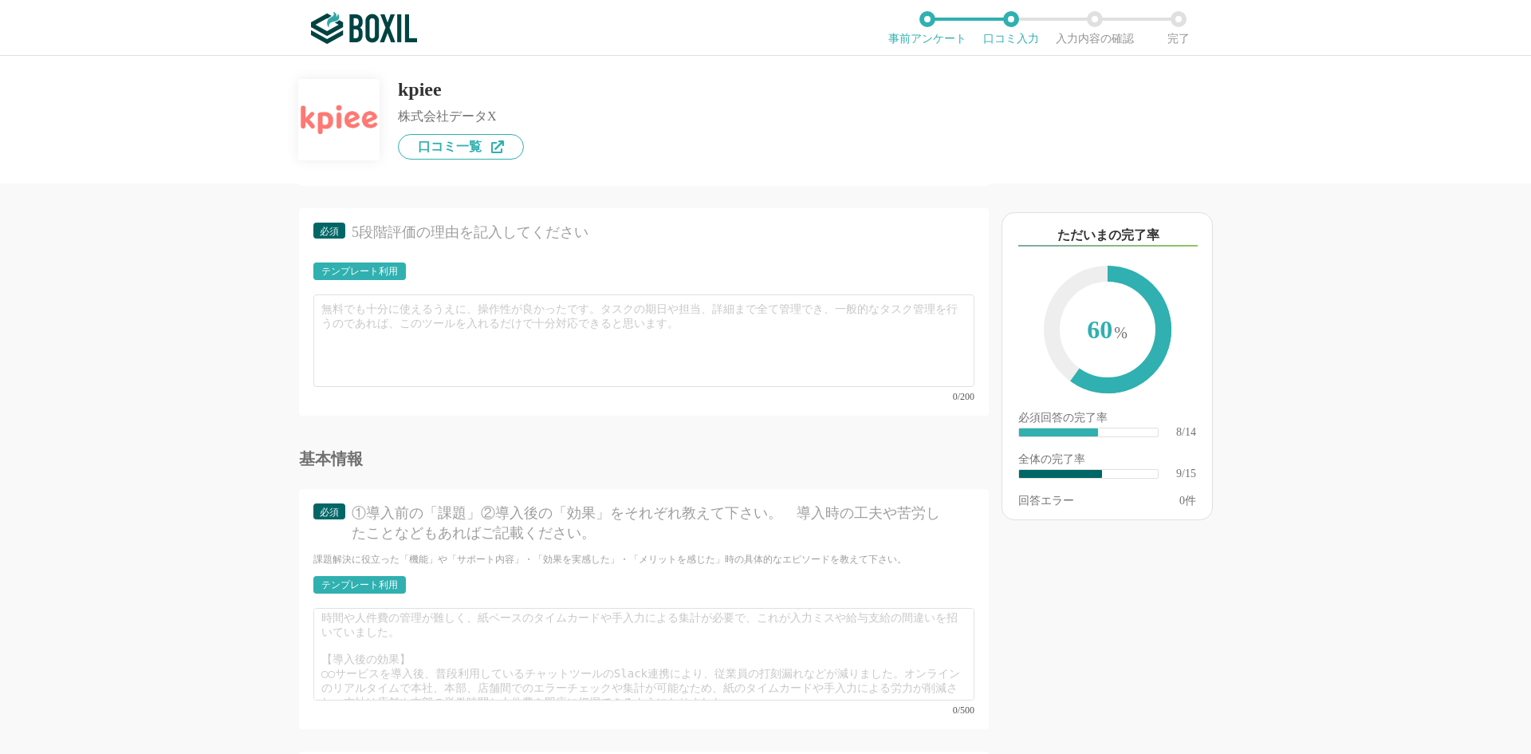
scroll to position [1526, 0]
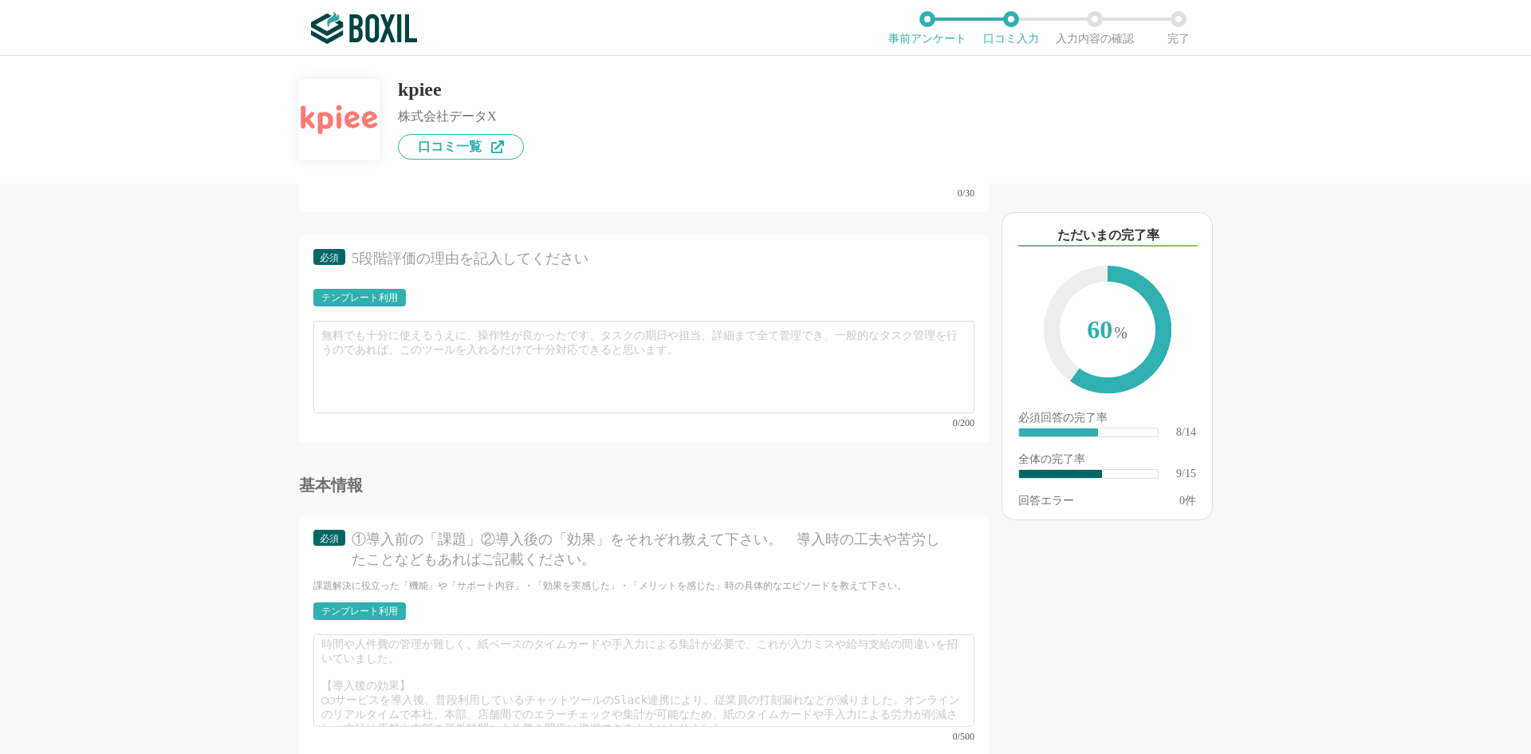
click at [1418, 483] on div "他のサービス・ツールと連携していますか？ ※複数選択可 例：Slack、Salesforce 選択したサービス 未選択 Slack 必須 使いやすさ（５点満点…" at bounding box center [765, 405] width 1531 height 698
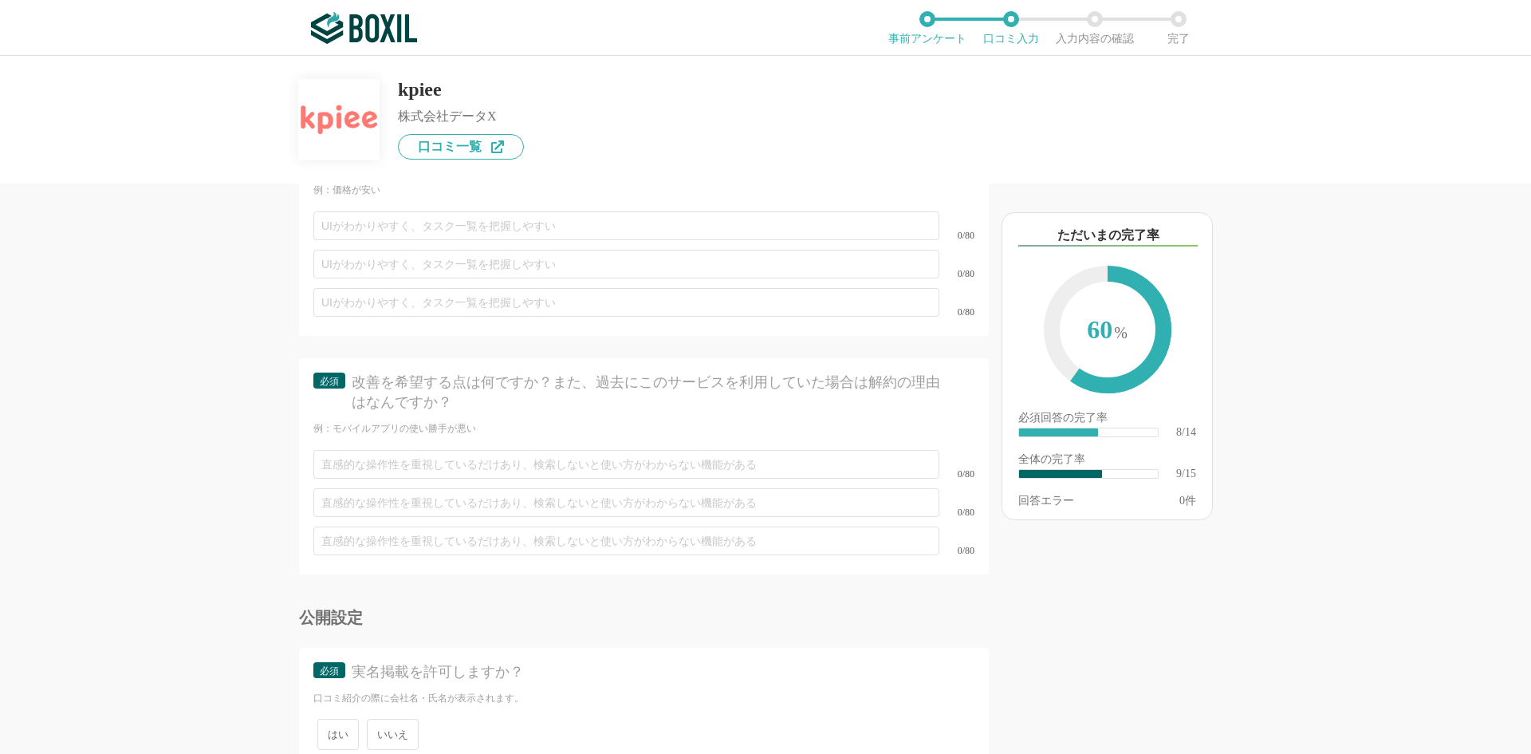
scroll to position [2084, 0]
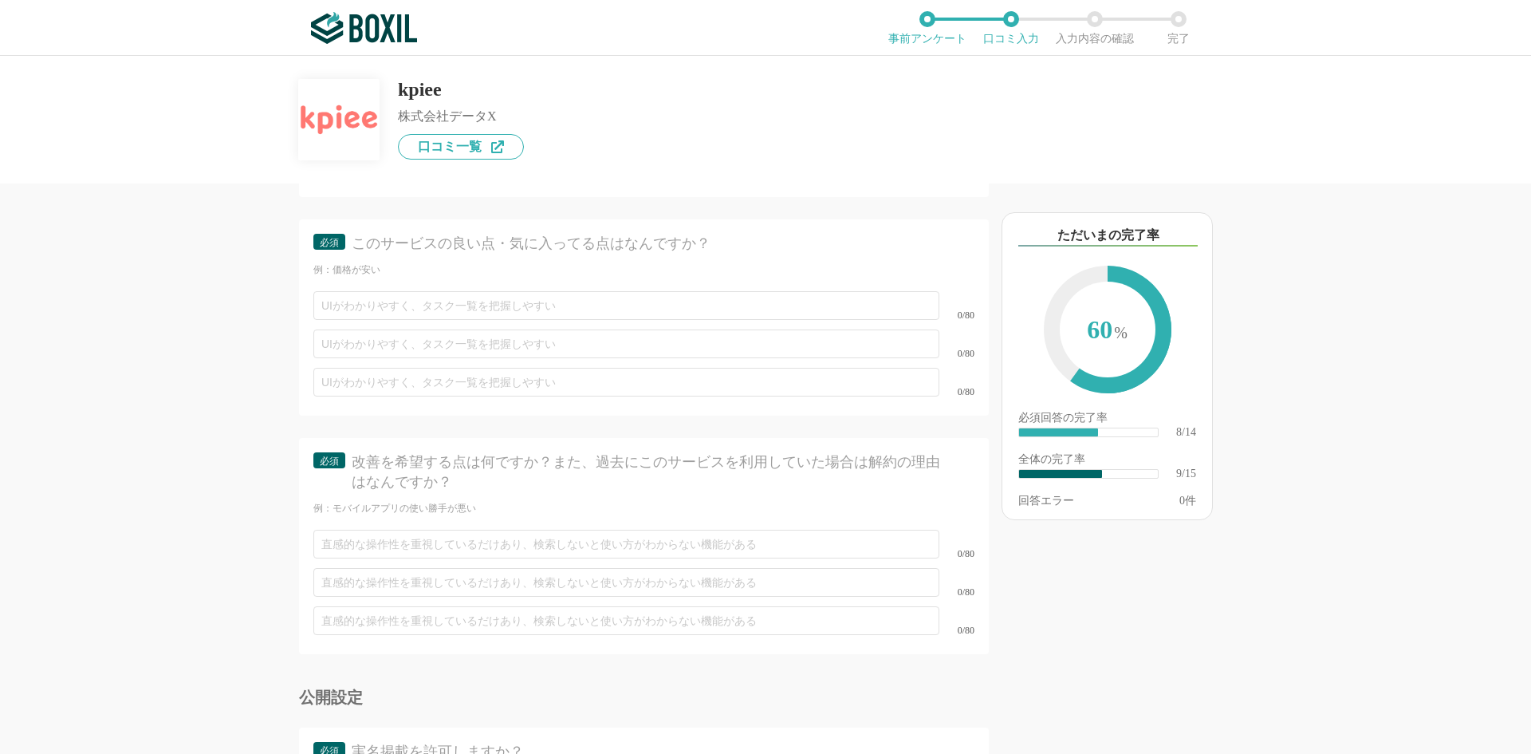
click at [1122, 604] on div "以下のキーワードが含まれる口コミが読まれています ただいまの完了率 60 % 必須回答の完了率 ​ 8/14 全体の完了率 ​ 9/15 回答エラー 0 件" at bounding box center [1164, 476] width 351 height 554
